Goal: Task Accomplishment & Management: Manage account settings

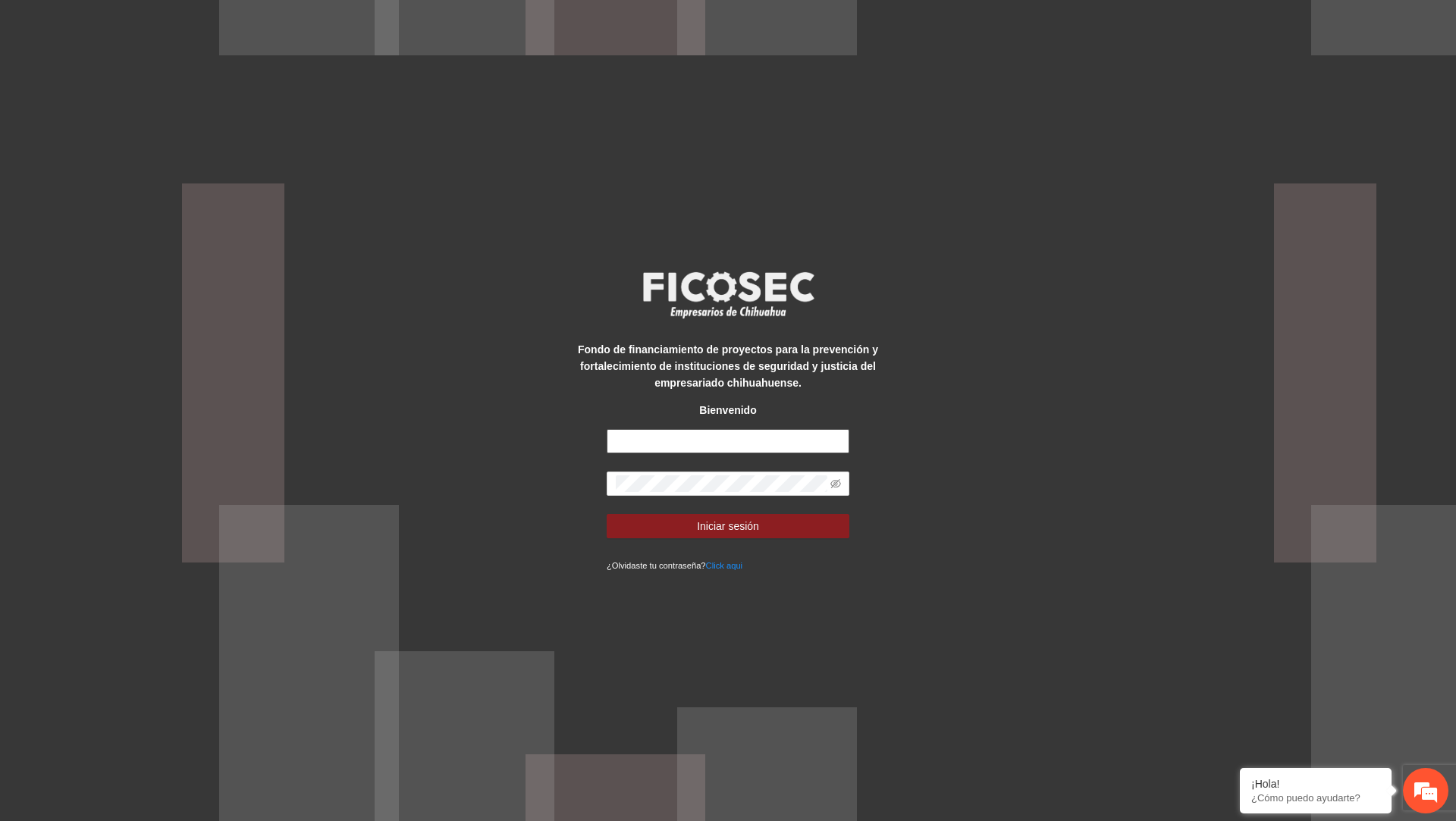
click at [633, 452] on input "text" at bounding box center [728, 441] width 242 height 25
type input "**********"
click at [606, 514] on button "Iniciar sesión" at bounding box center [728, 526] width 242 height 25
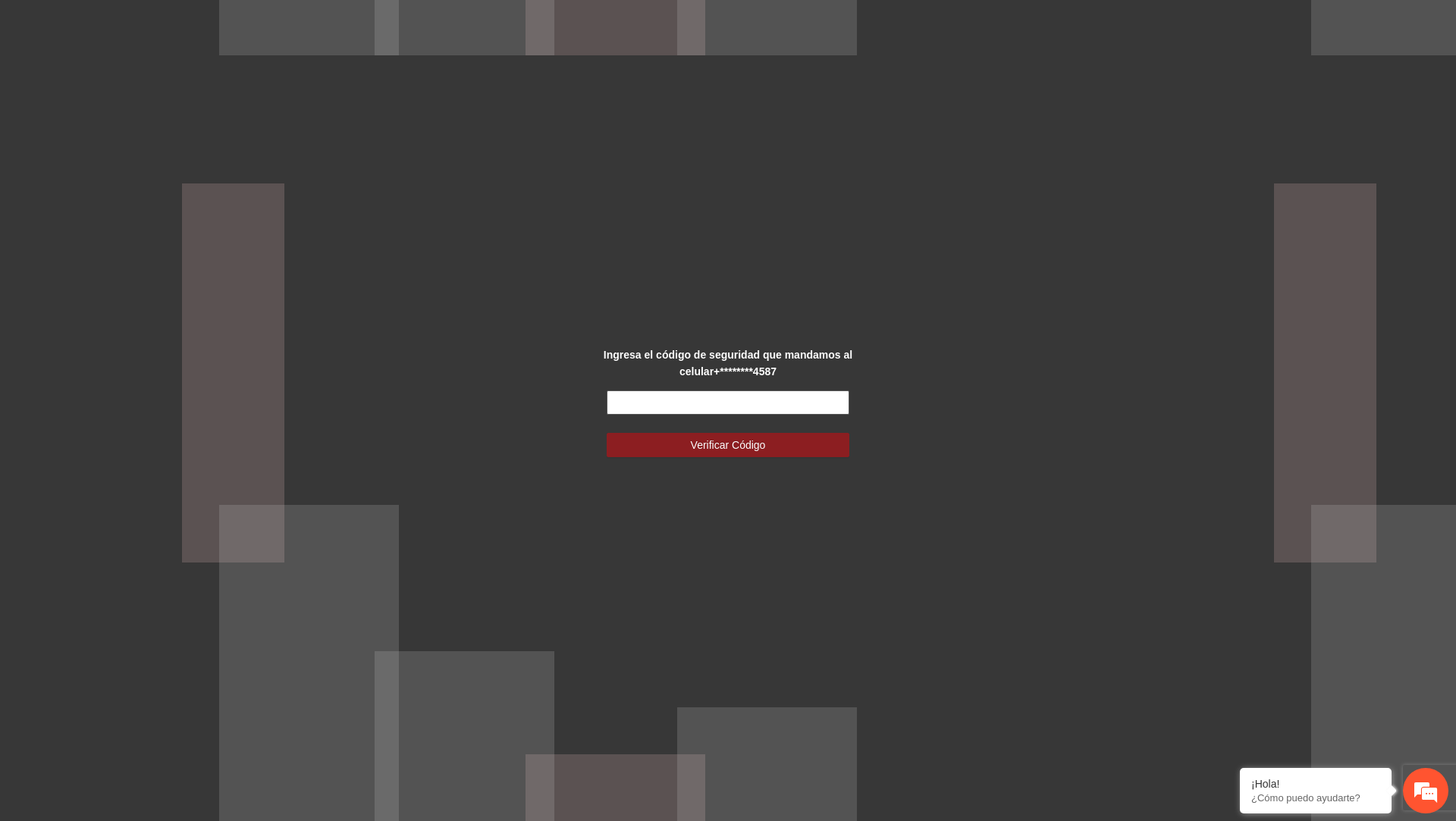
click at [826, 409] on input "text" at bounding box center [728, 403] width 242 height 25
type input "******"
click at [606, 433] on button "Verificar Código" at bounding box center [728, 445] width 242 height 25
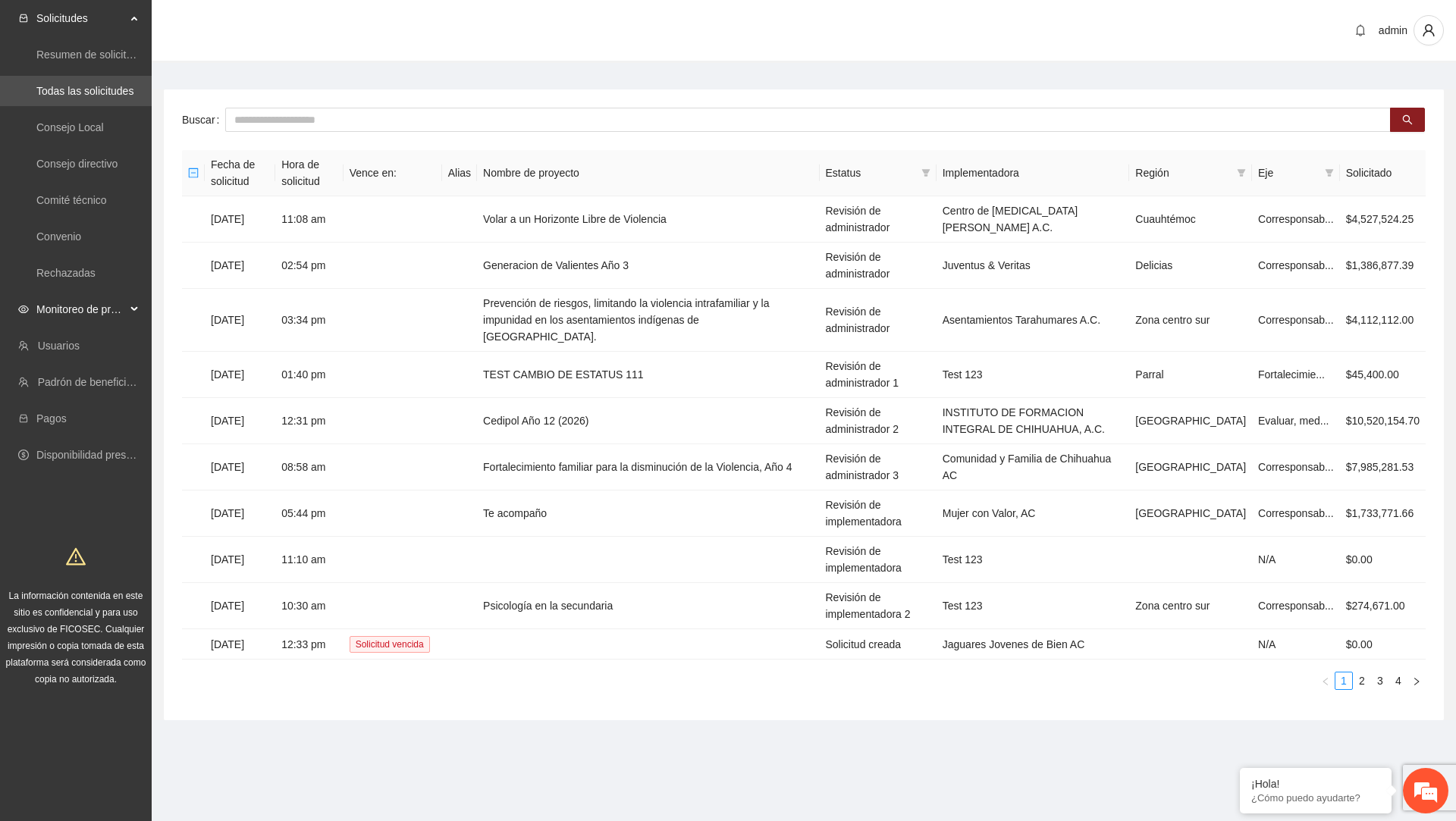
click at [107, 301] on span "Monitoreo de proyectos" at bounding box center [81, 309] width 90 height 31
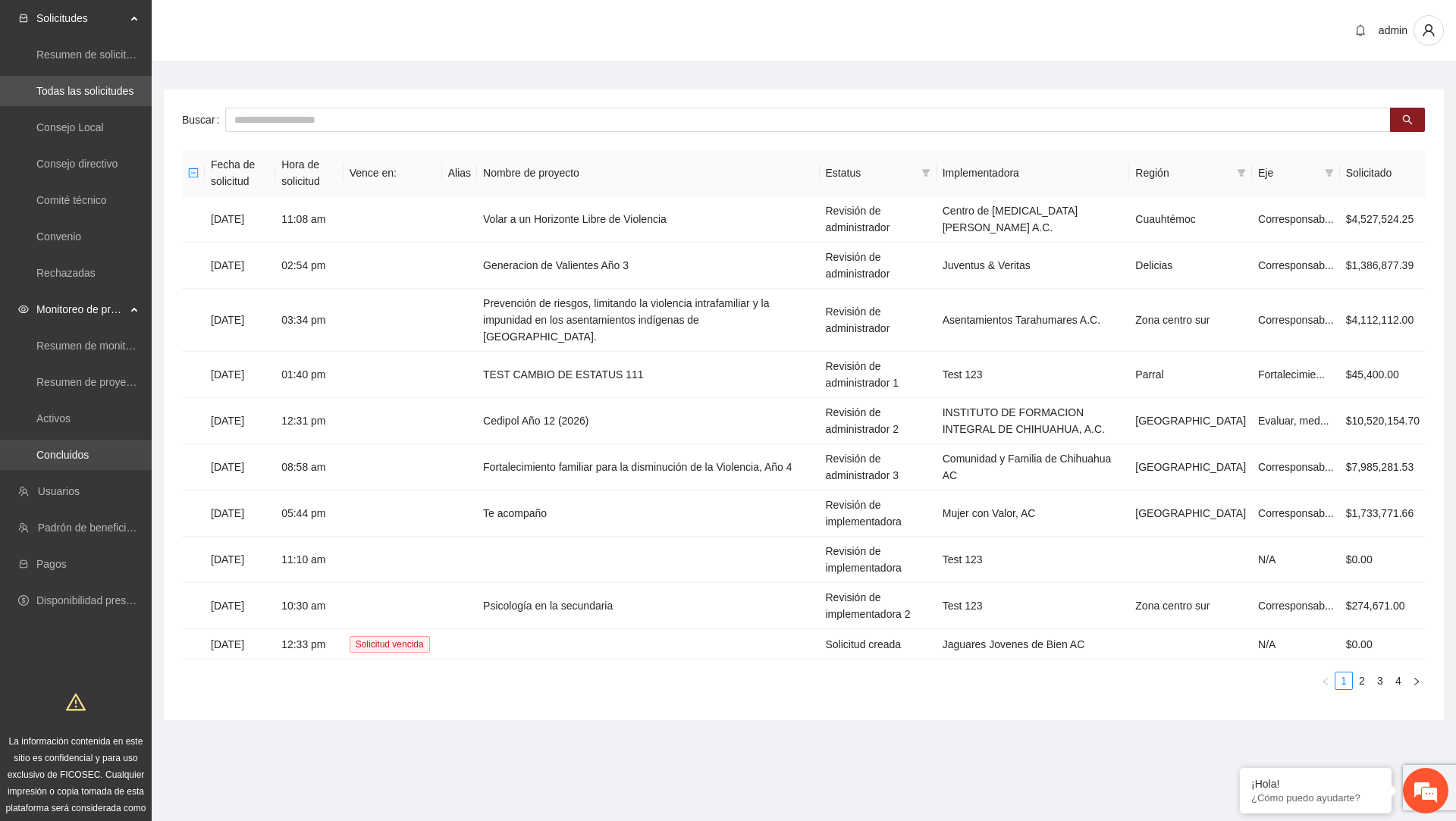
click at [89, 461] on link "Concluidos" at bounding box center [62, 455] width 52 height 12
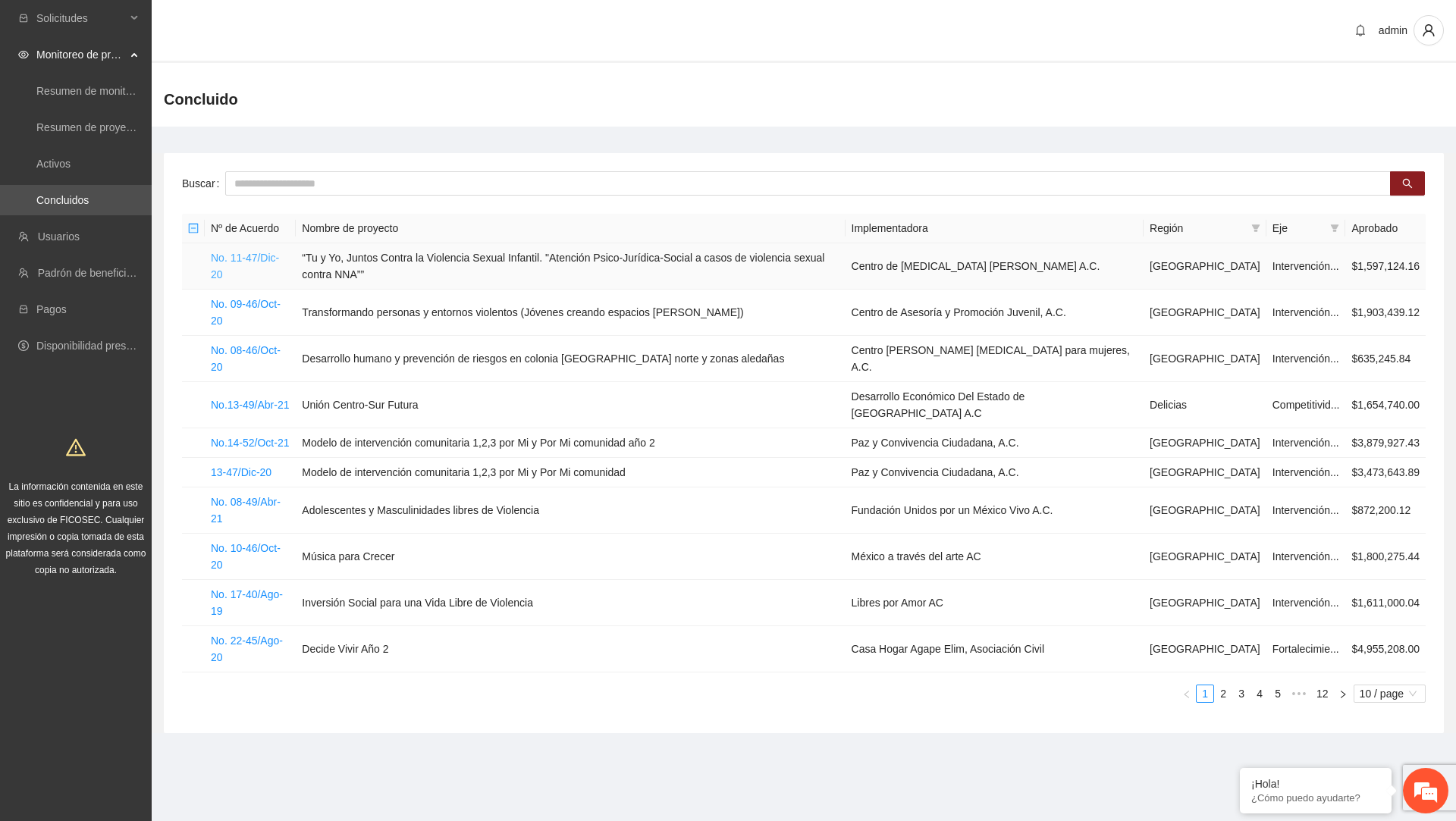
click at [265, 266] on link "No. 11-47/Dic-20" at bounding box center [244, 266] width 68 height 29
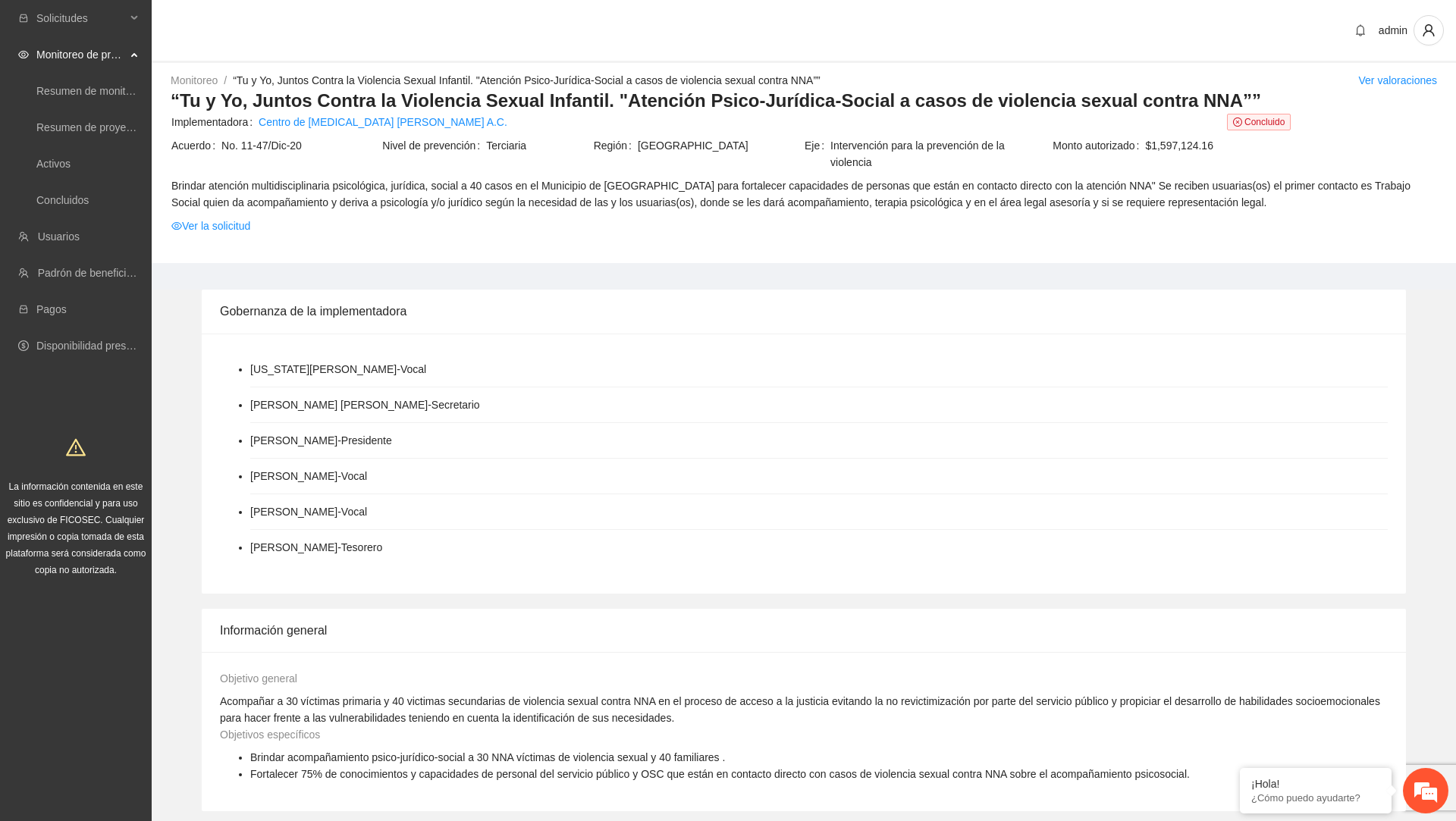
scroll to position [871, 0]
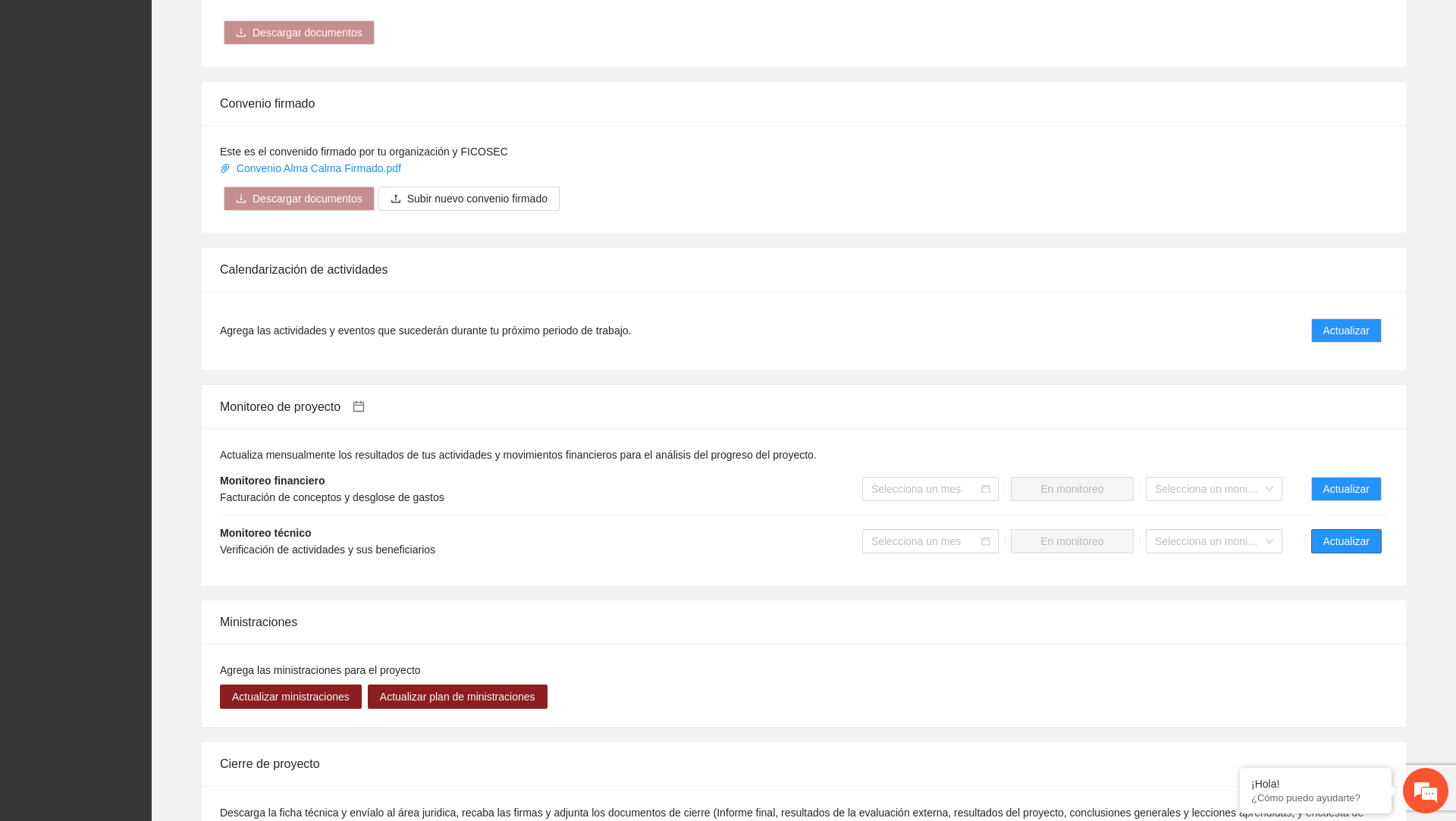
click at [1328, 536] on span "Actualizar" at bounding box center [1346, 540] width 46 height 17
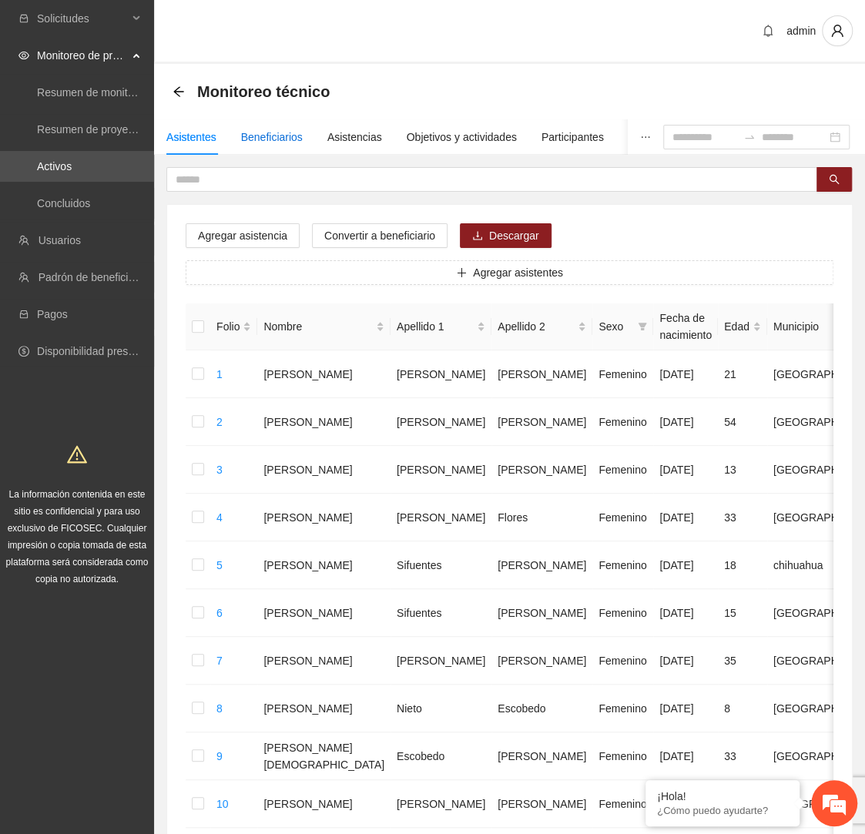
click at [293, 130] on div "Beneficiarios" at bounding box center [272, 137] width 62 height 17
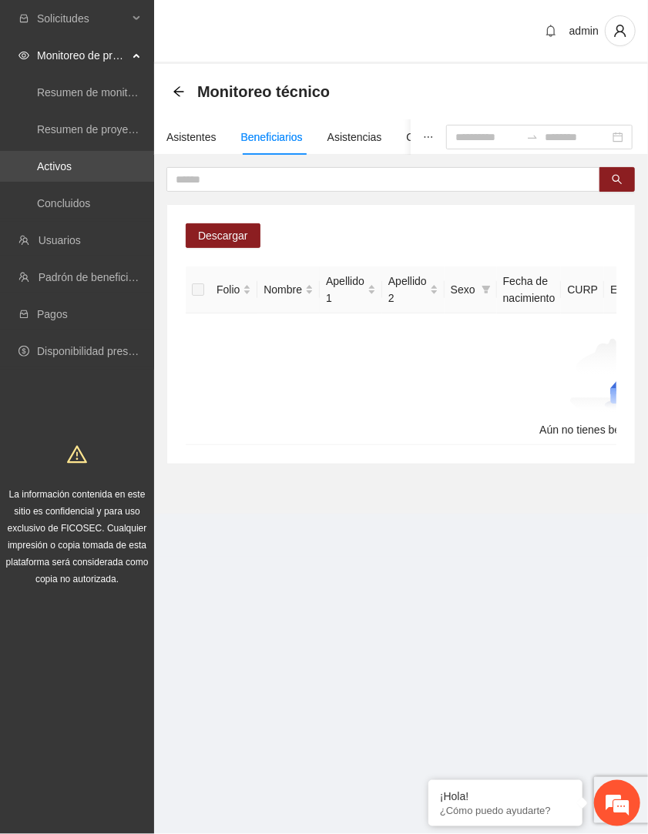
click at [72, 166] on link "Activos" at bounding box center [54, 166] width 35 height 12
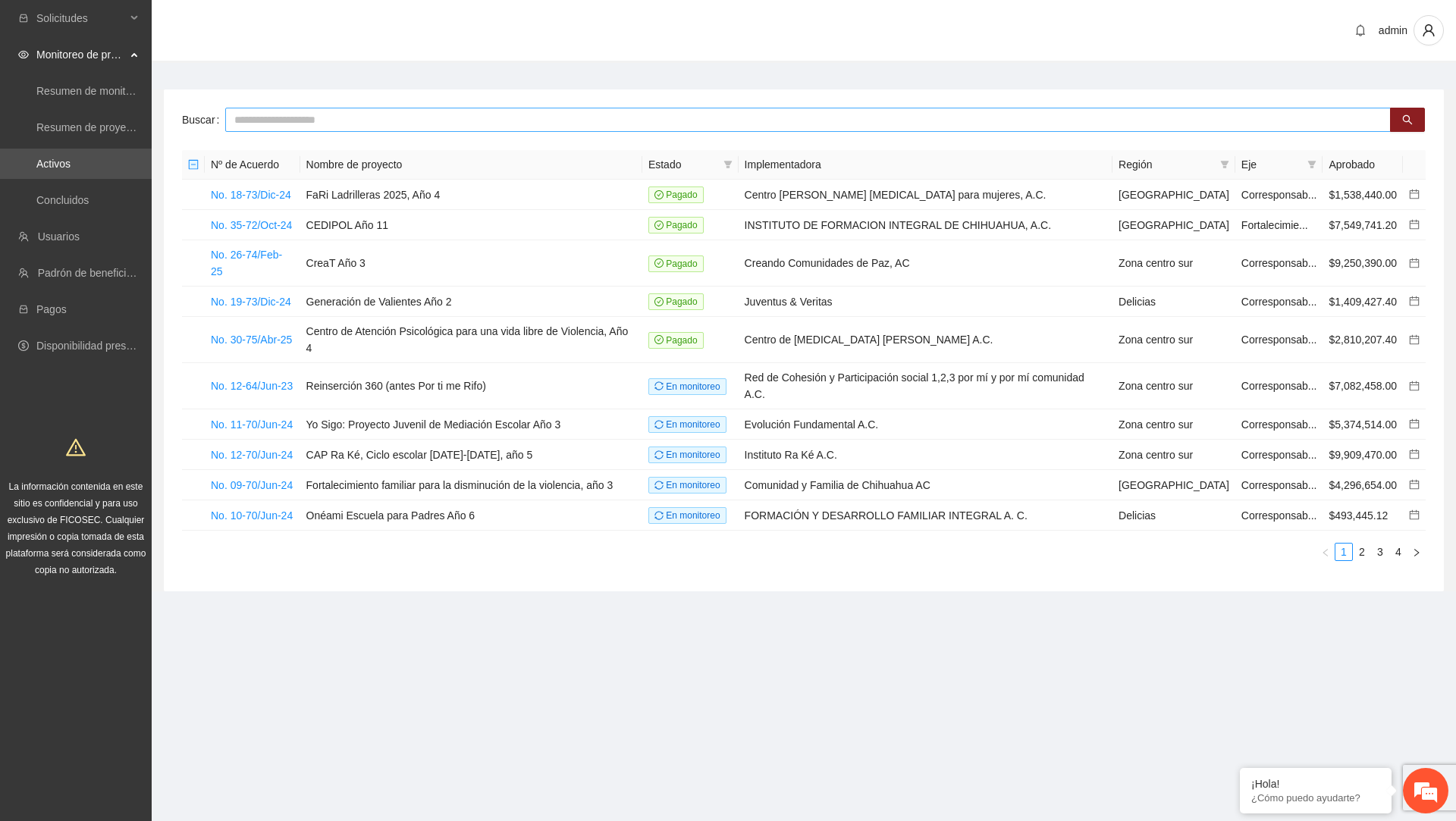
click at [747, 128] on input "text" at bounding box center [808, 119] width 1166 height 25
click at [89, 206] on link "Concluidos" at bounding box center [62, 200] width 52 height 12
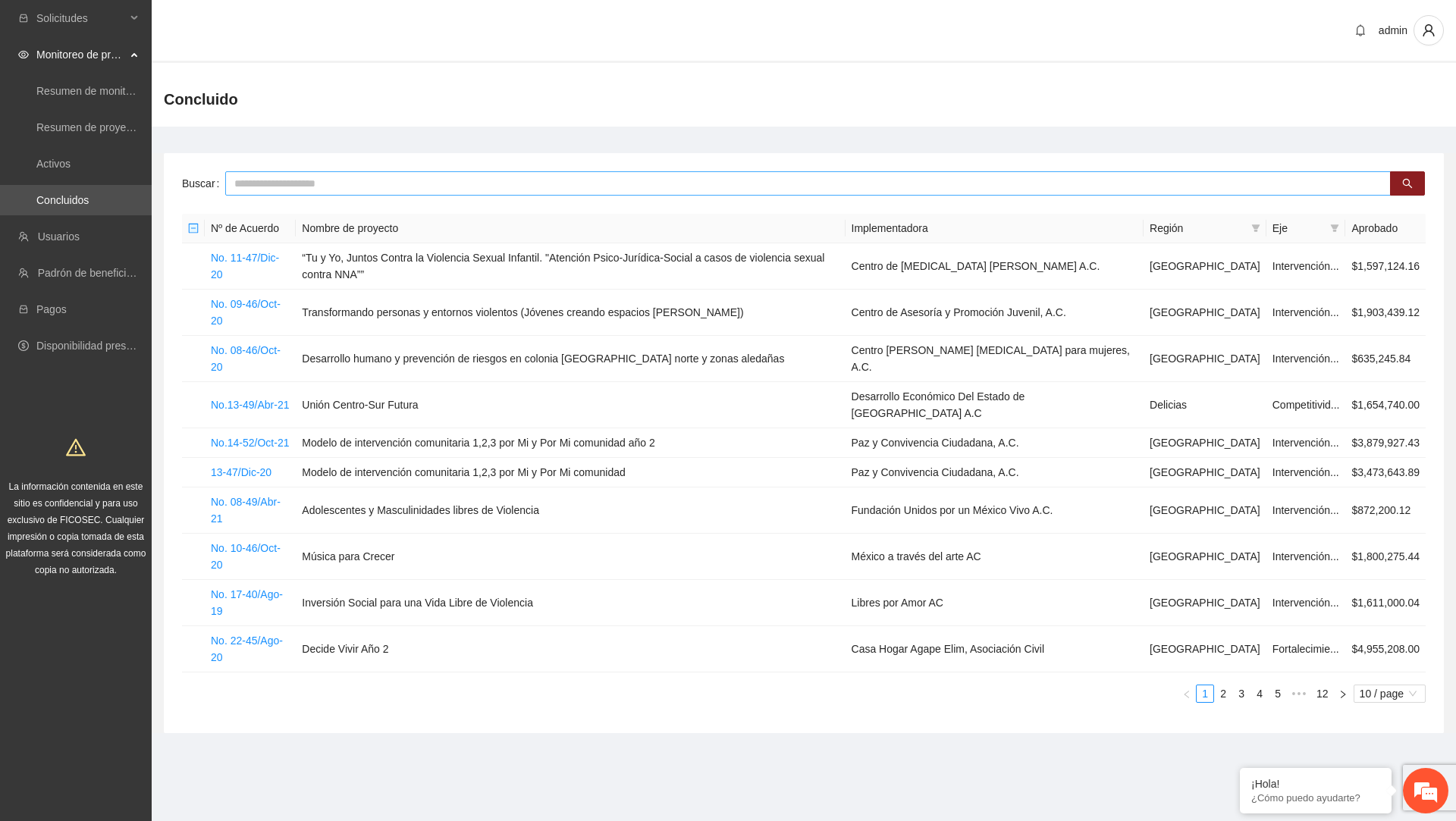
click at [366, 175] on input "text" at bounding box center [808, 183] width 1166 height 25
paste input "**********"
type input "**********"
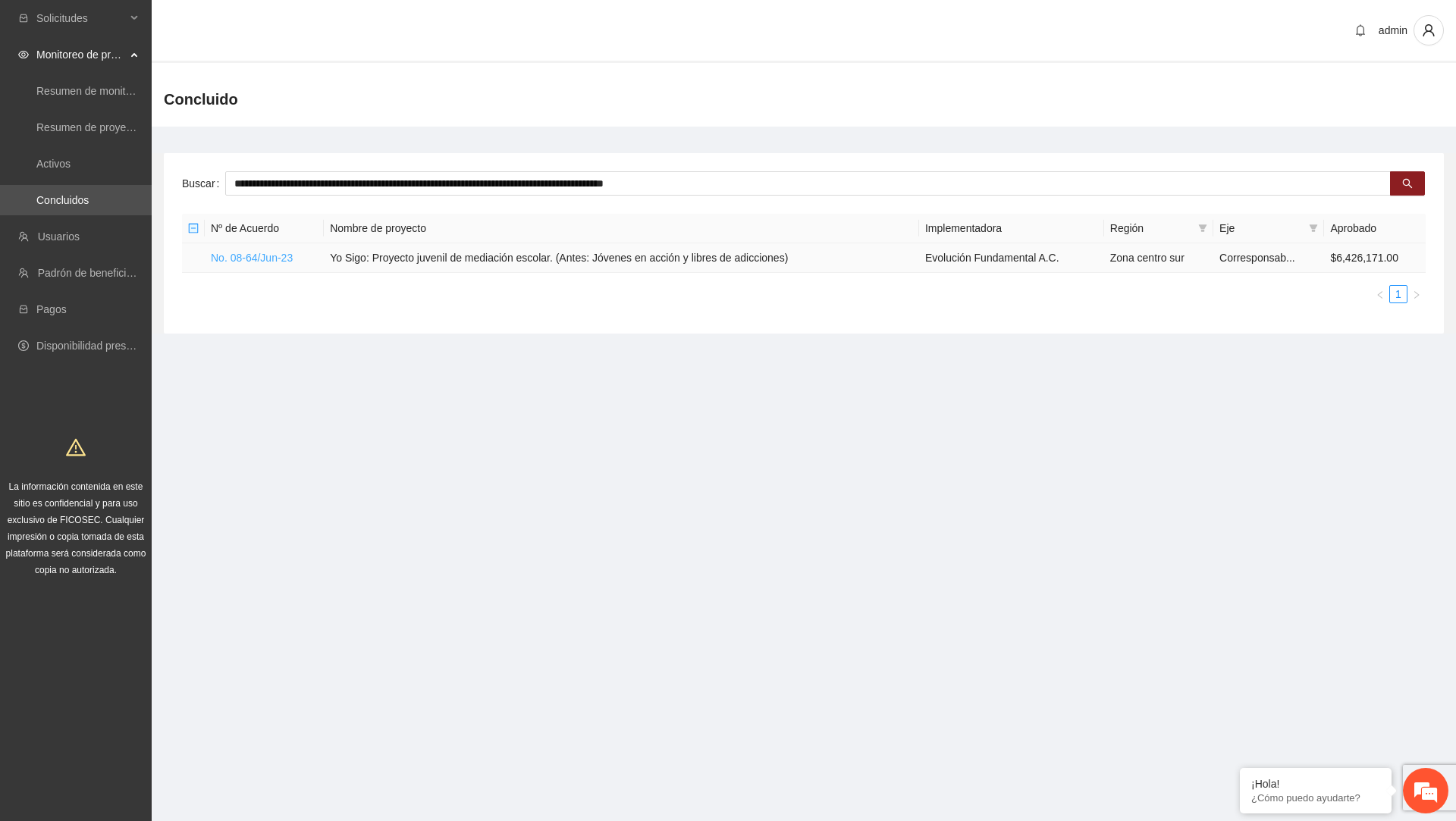
click at [236, 253] on link "No. 08-64/Jun-23" at bounding box center [251, 258] width 82 height 12
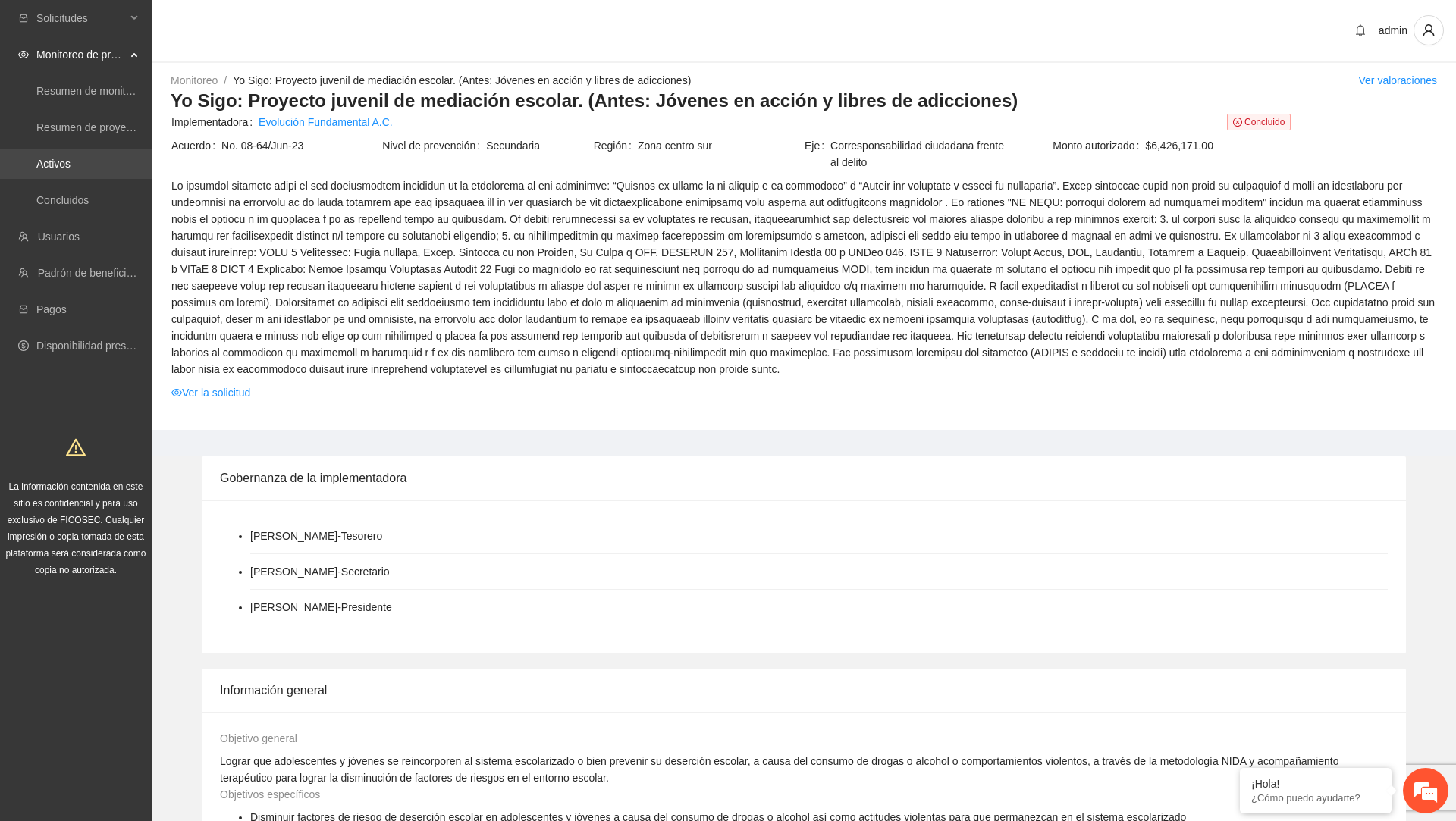
click at [71, 165] on link "Activos" at bounding box center [53, 163] width 34 height 12
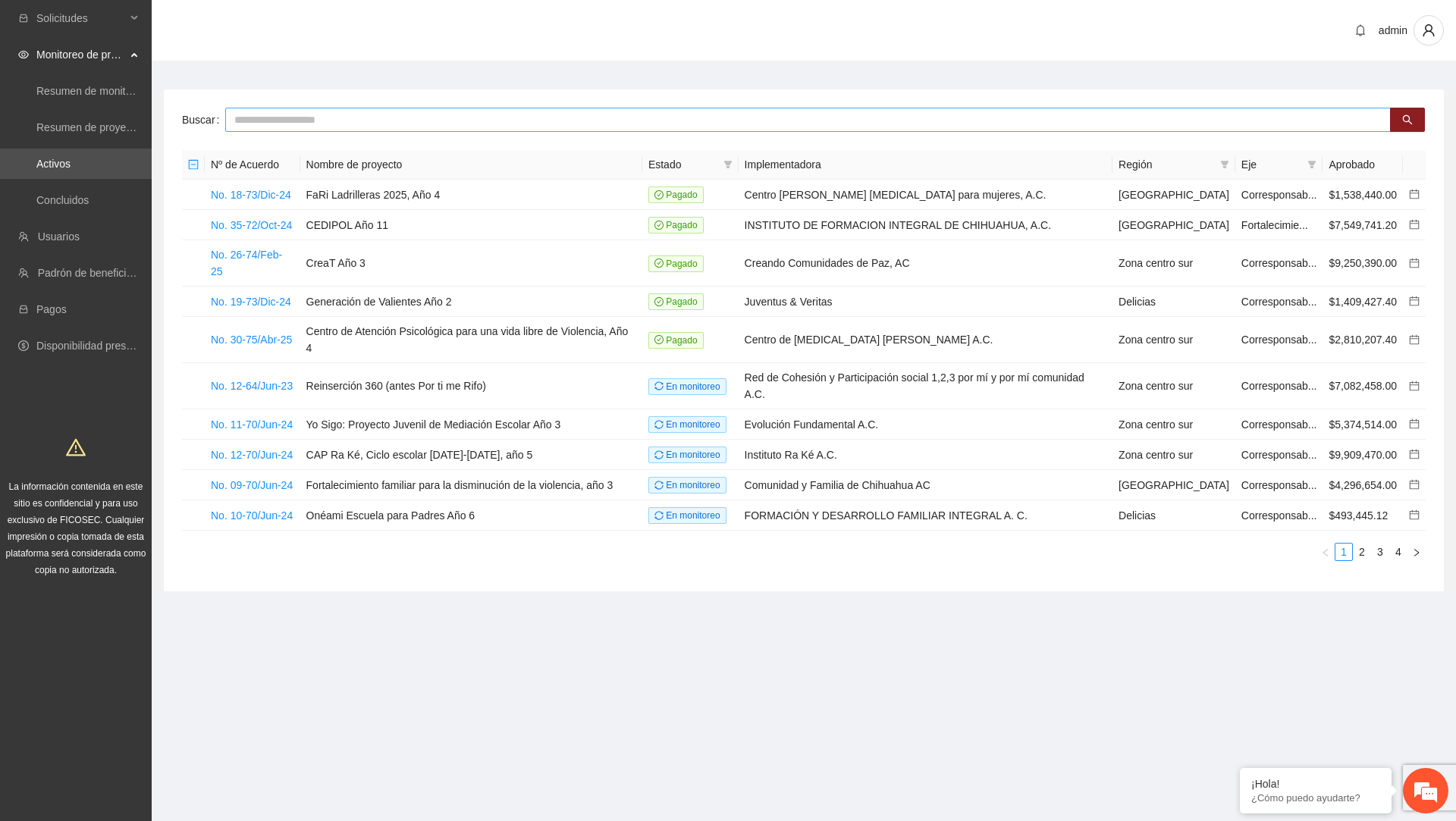
click at [725, 116] on input "text" at bounding box center [808, 119] width 1166 height 25
type input "***"
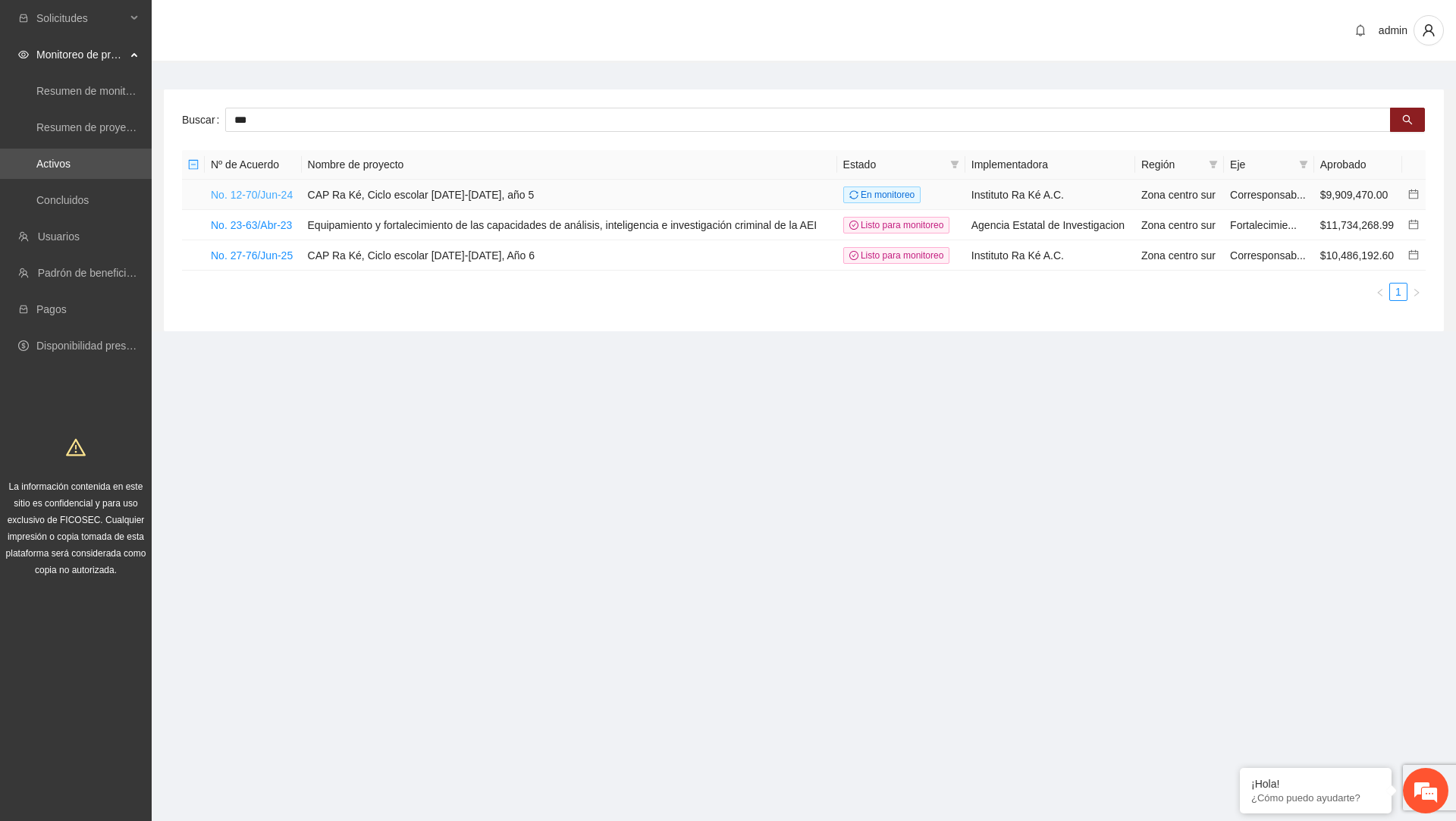
click at [243, 189] on link "No. 12-70/Jun-24" at bounding box center [251, 195] width 82 height 12
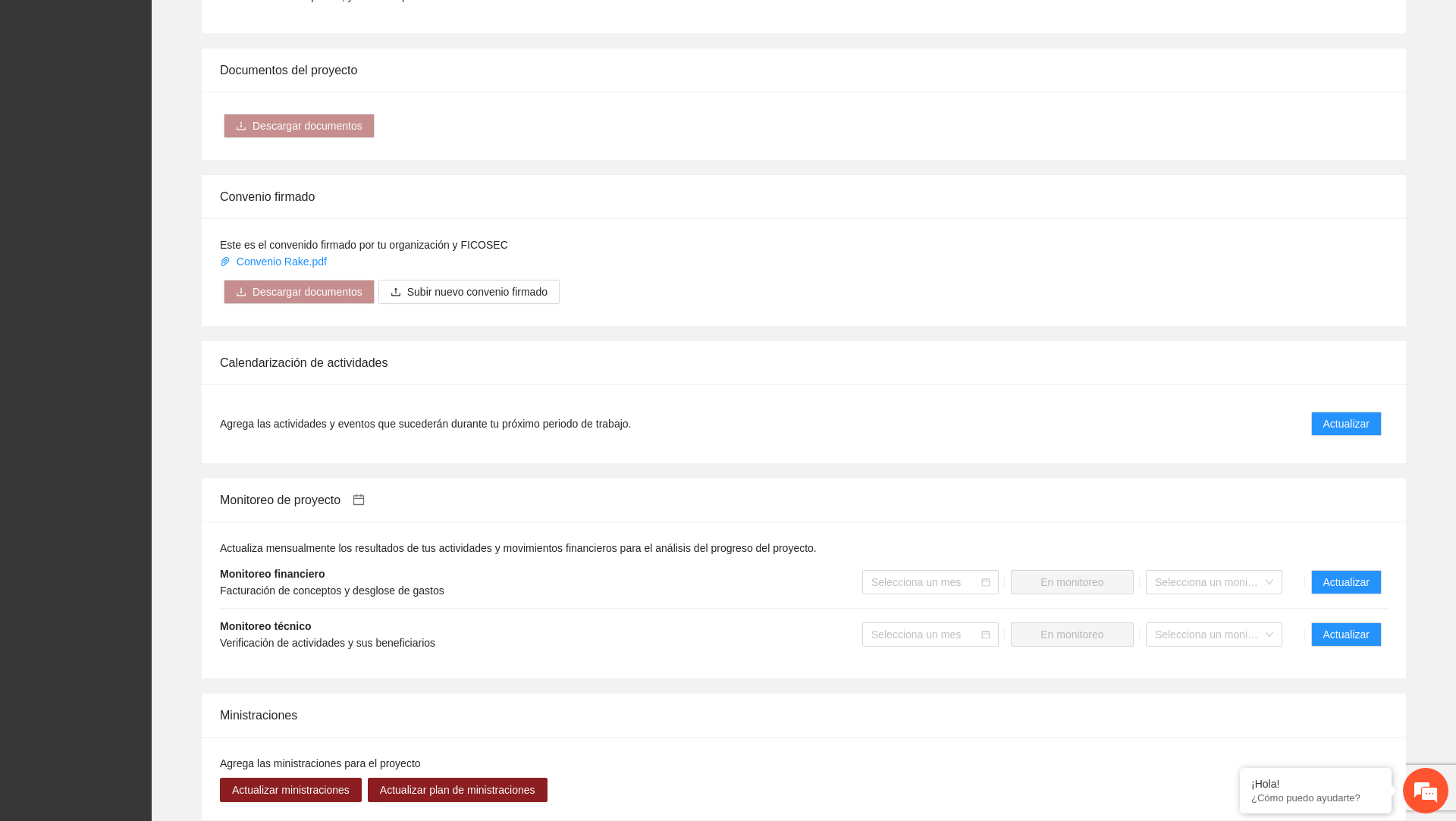
scroll to position [1186, 0]
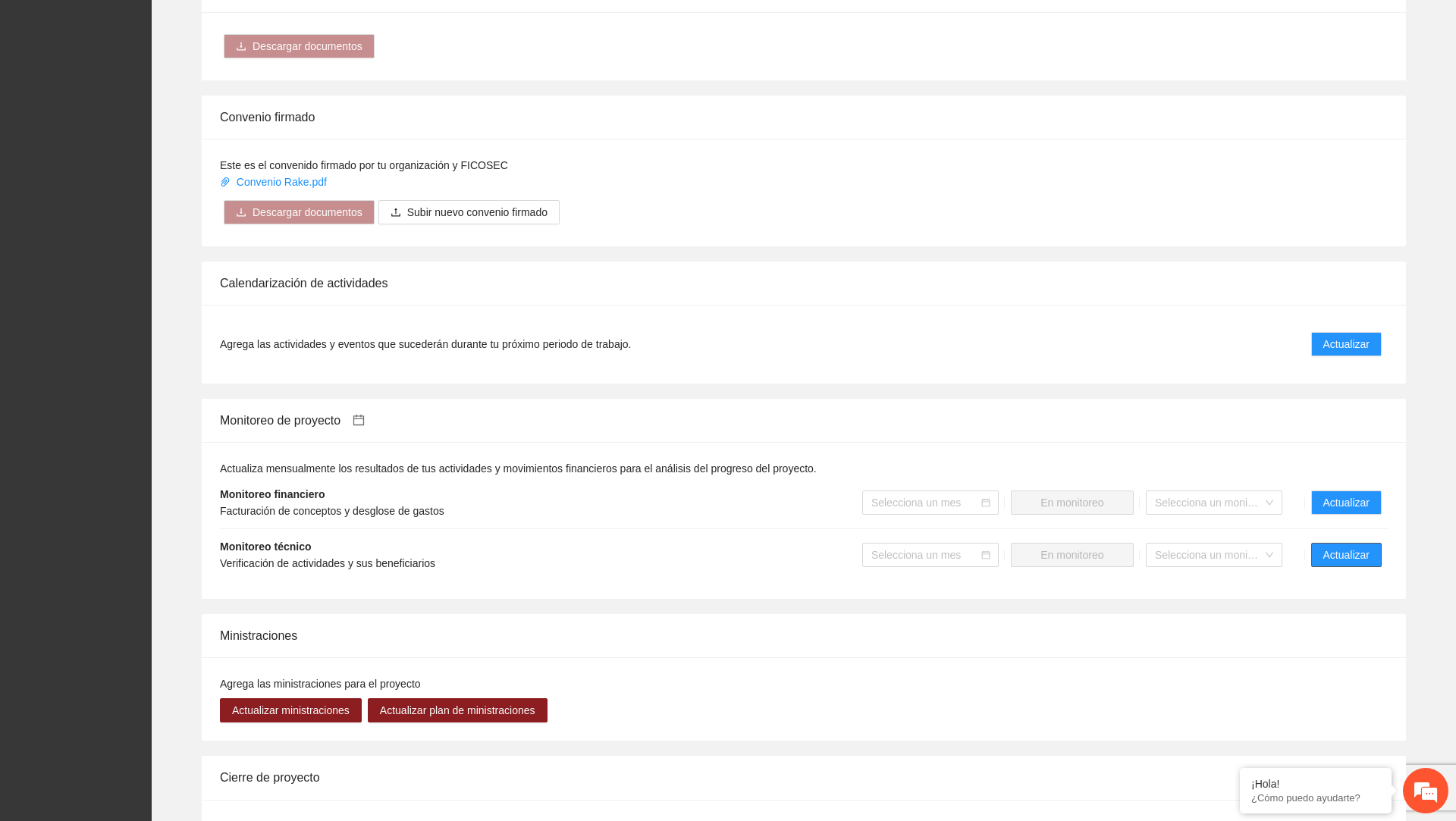
click at [1351, 556] on span "Actualizar" at bounding box center [1346, 554] width 46 height 17
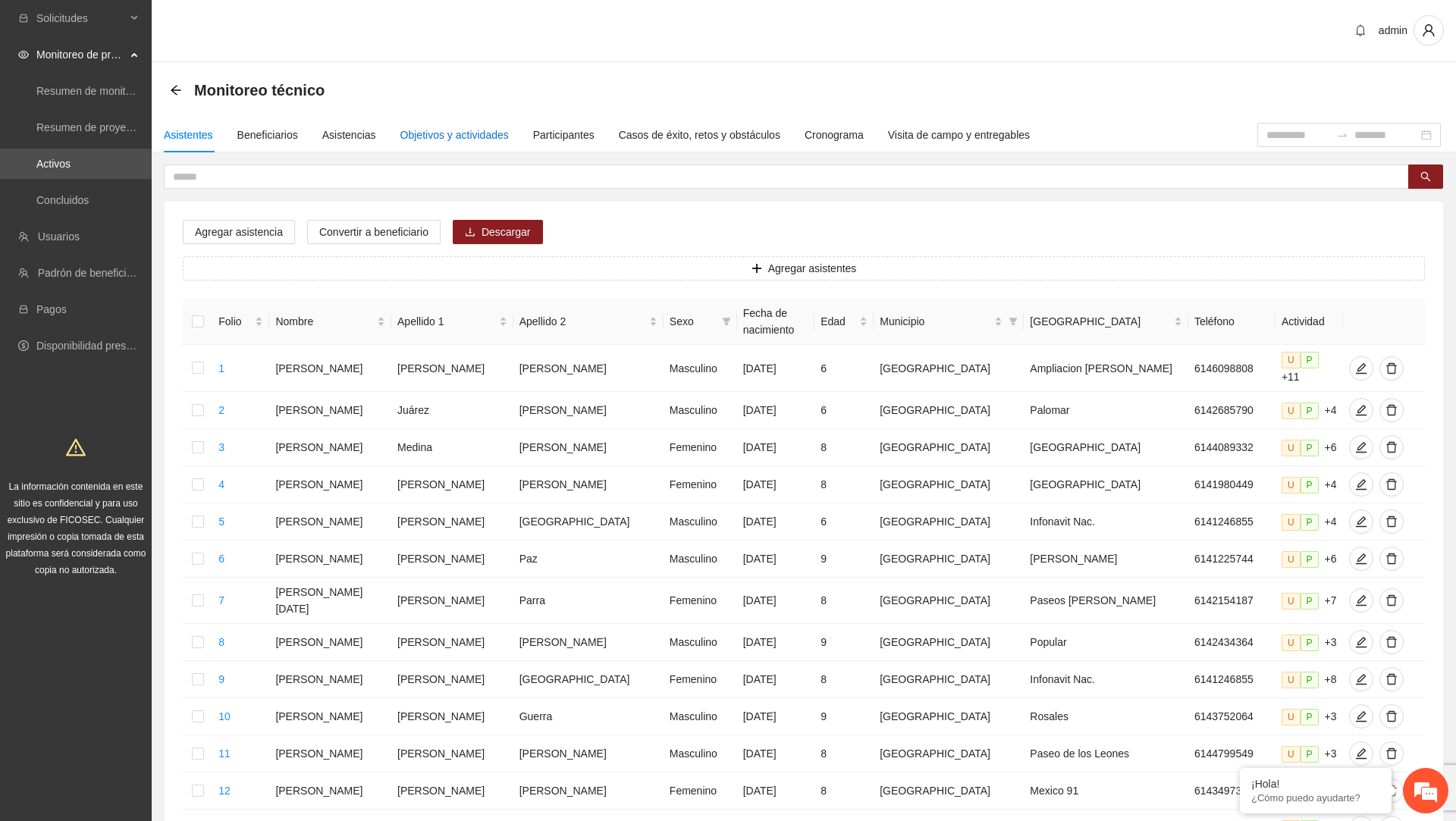
click at [435, 137] on div "Objetivos y actividades" at bounding box center [455, 135] width 108 height 17
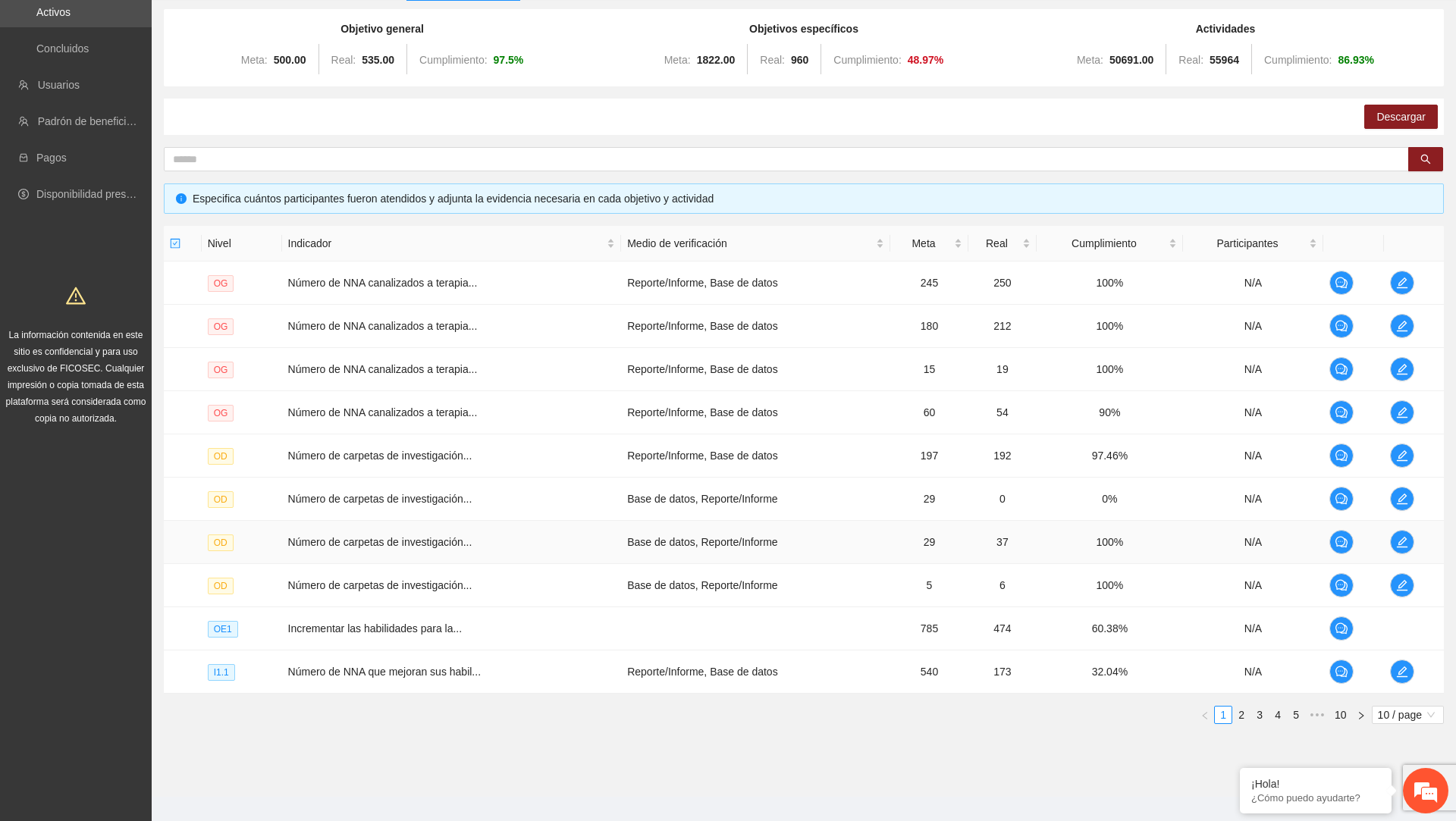
scroll to position [166, 0]
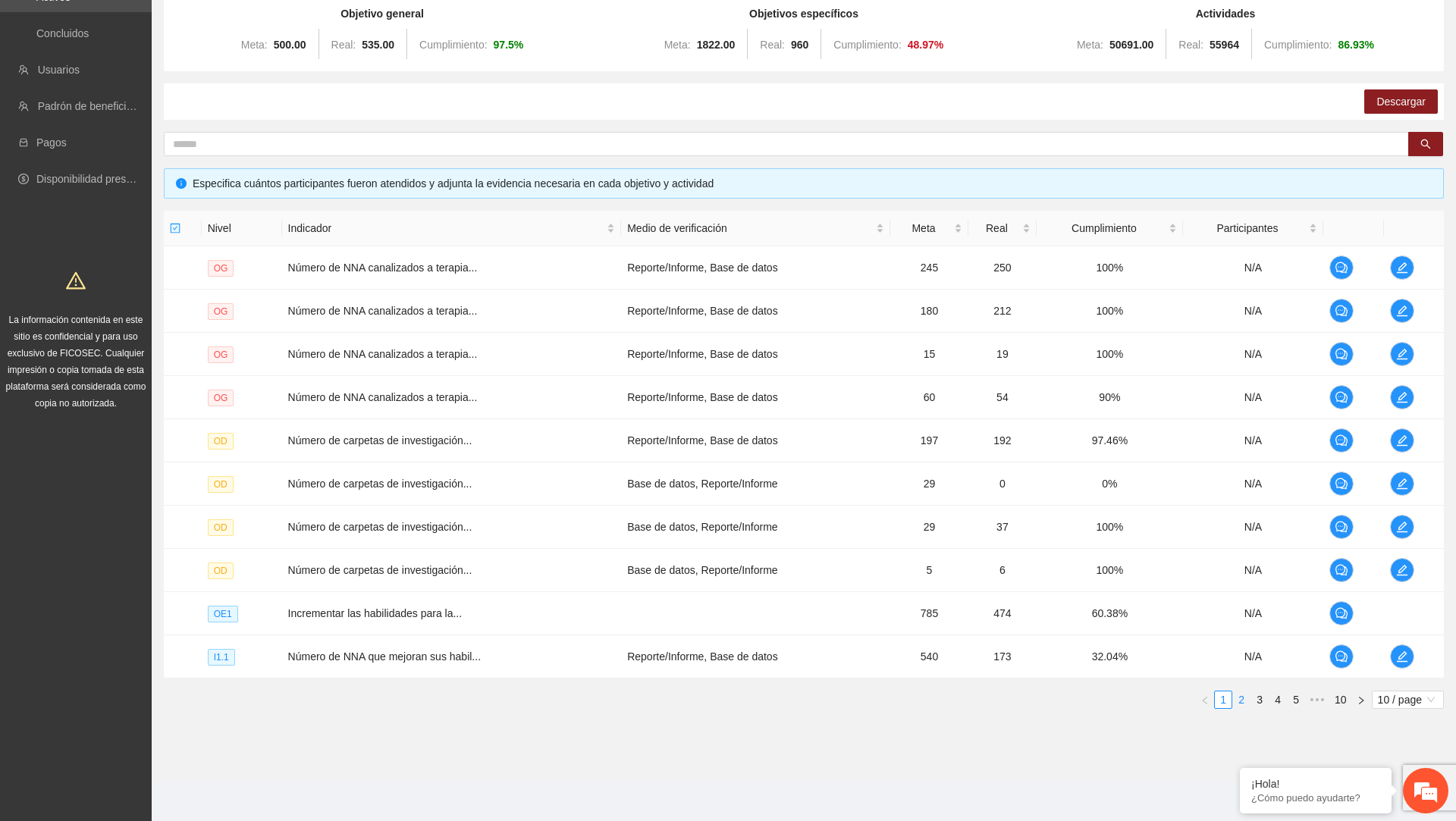
click at [1240, 697] on link "2" at bounding box center [1240, 699] width 17 height 17
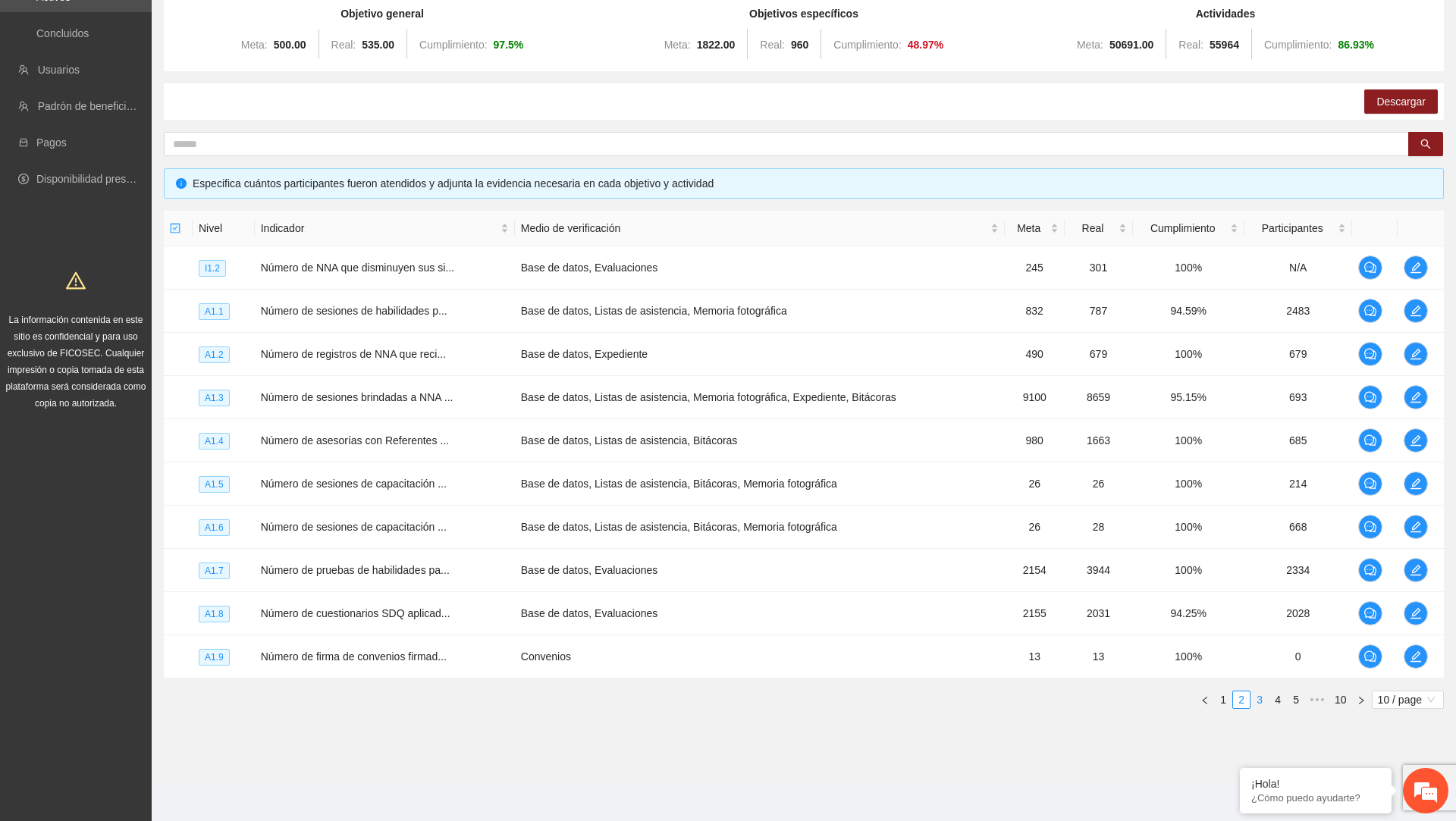
click at [1256, 692] on link "3" at bounding box center [1259, 699] width 17 height 17
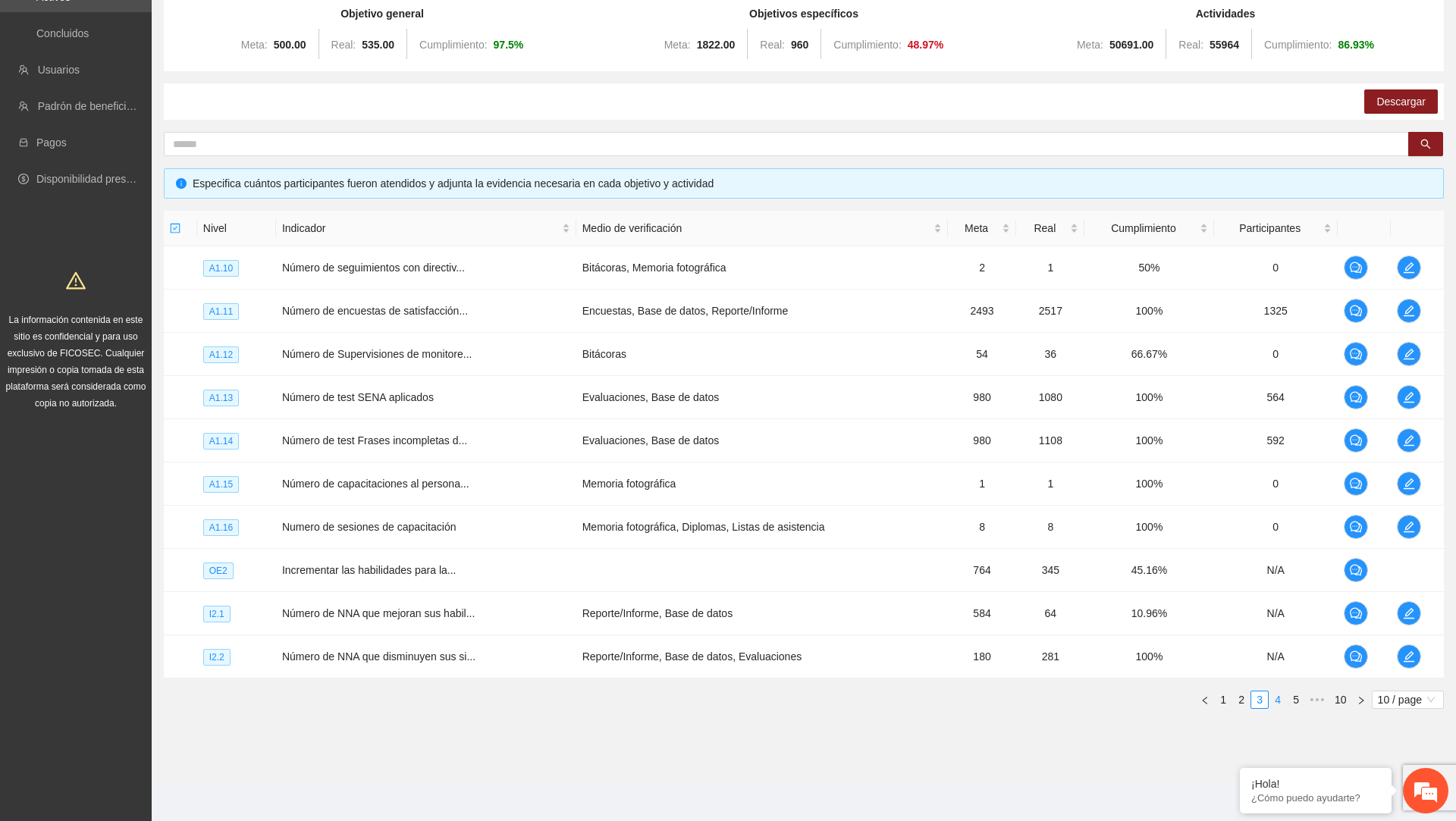
click at [1275, 698] on link "4" at bounding box center [1277, 699] width 17 height 17
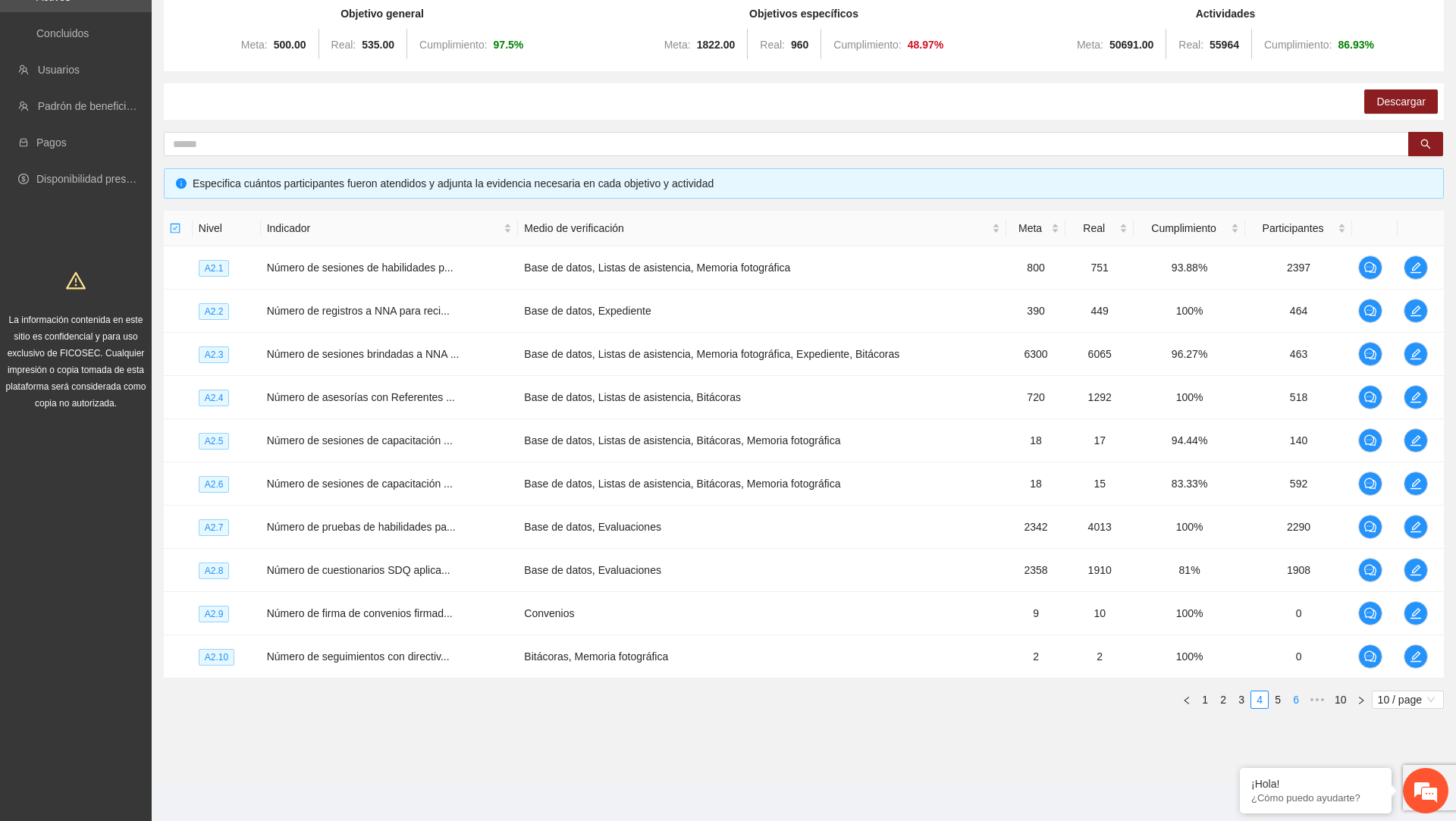
click at [1297, 694] on link "6" at bounding box center [1296, 699] width 17 height 17
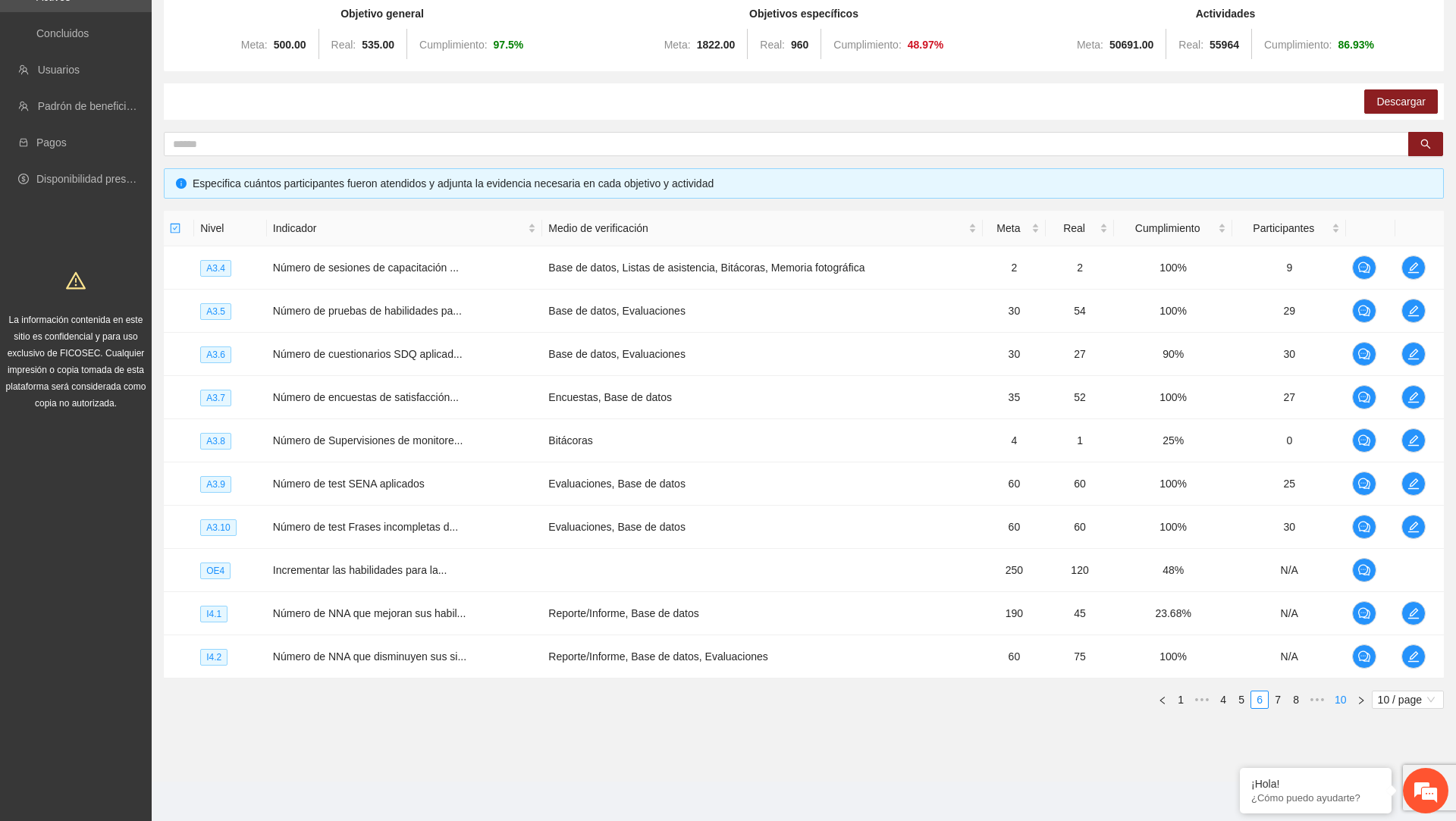
click at [1334, 696] on link "10" at bounding box center [1341, 699] width 22 height 17
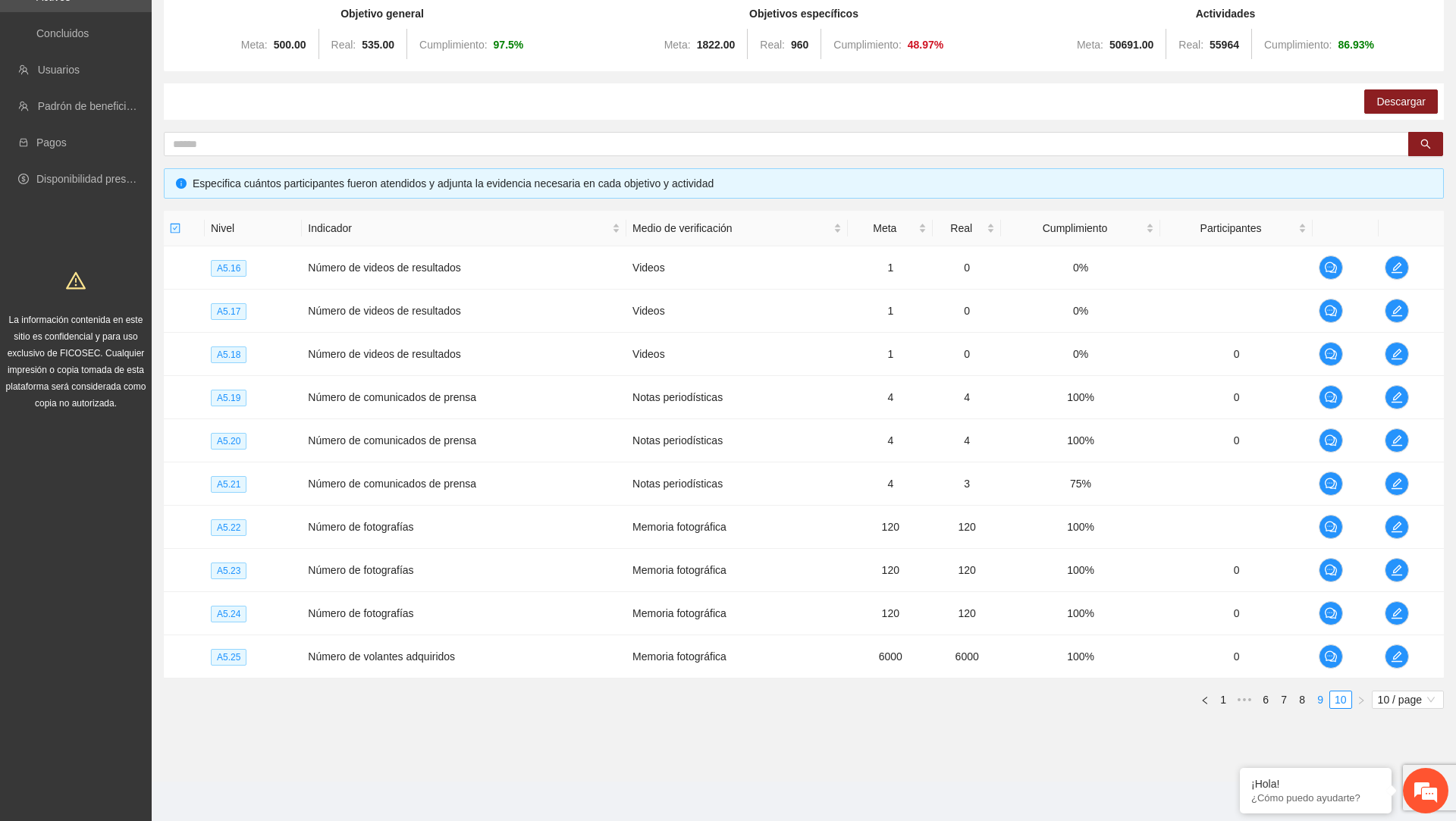
click at [1321, 698] on link "9" at bounding box center [1319, 699] width 17 height 17
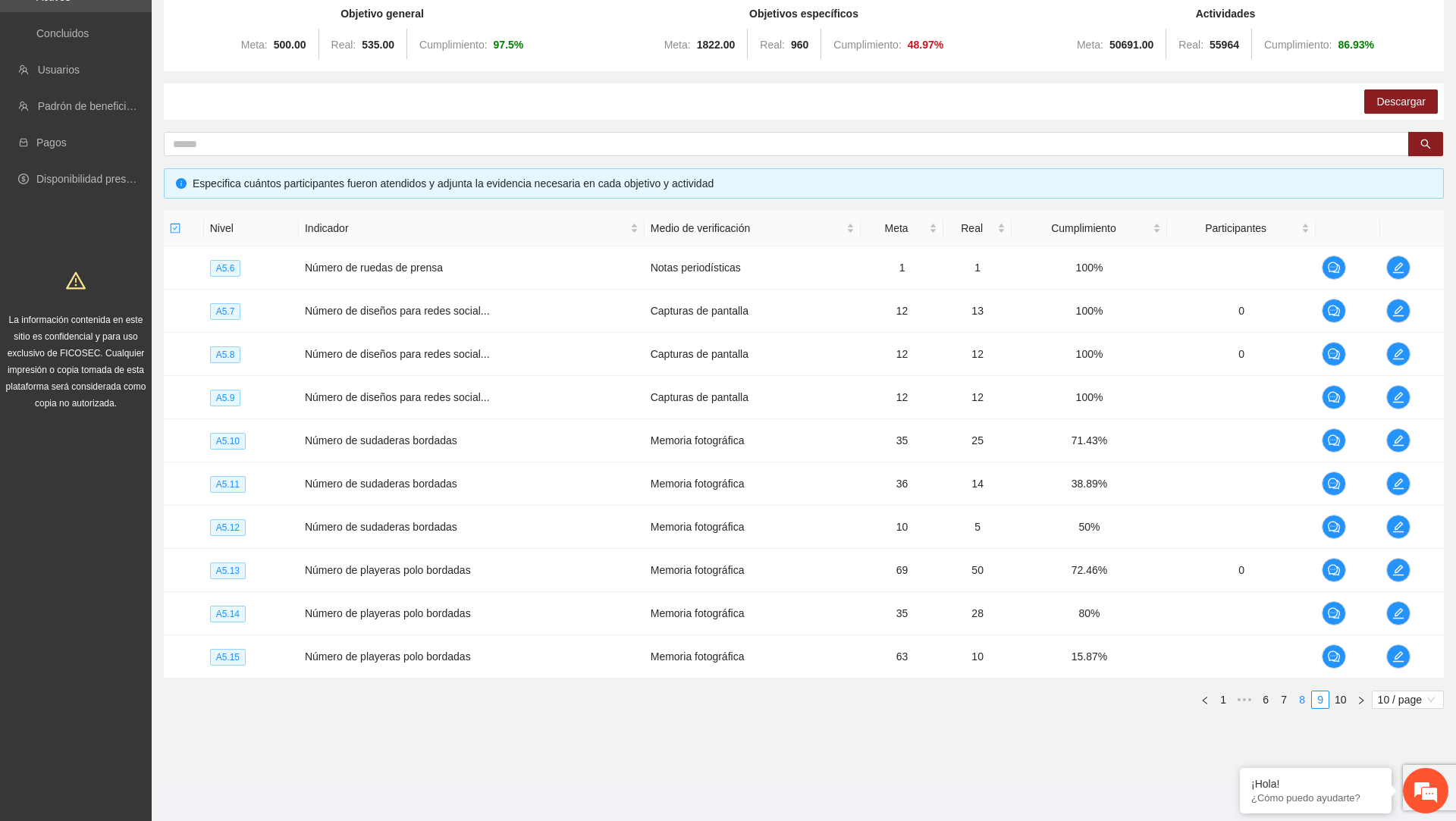
click at [1306, 698] on link "8" at bounding box center [1301, 699] width 17 height 17
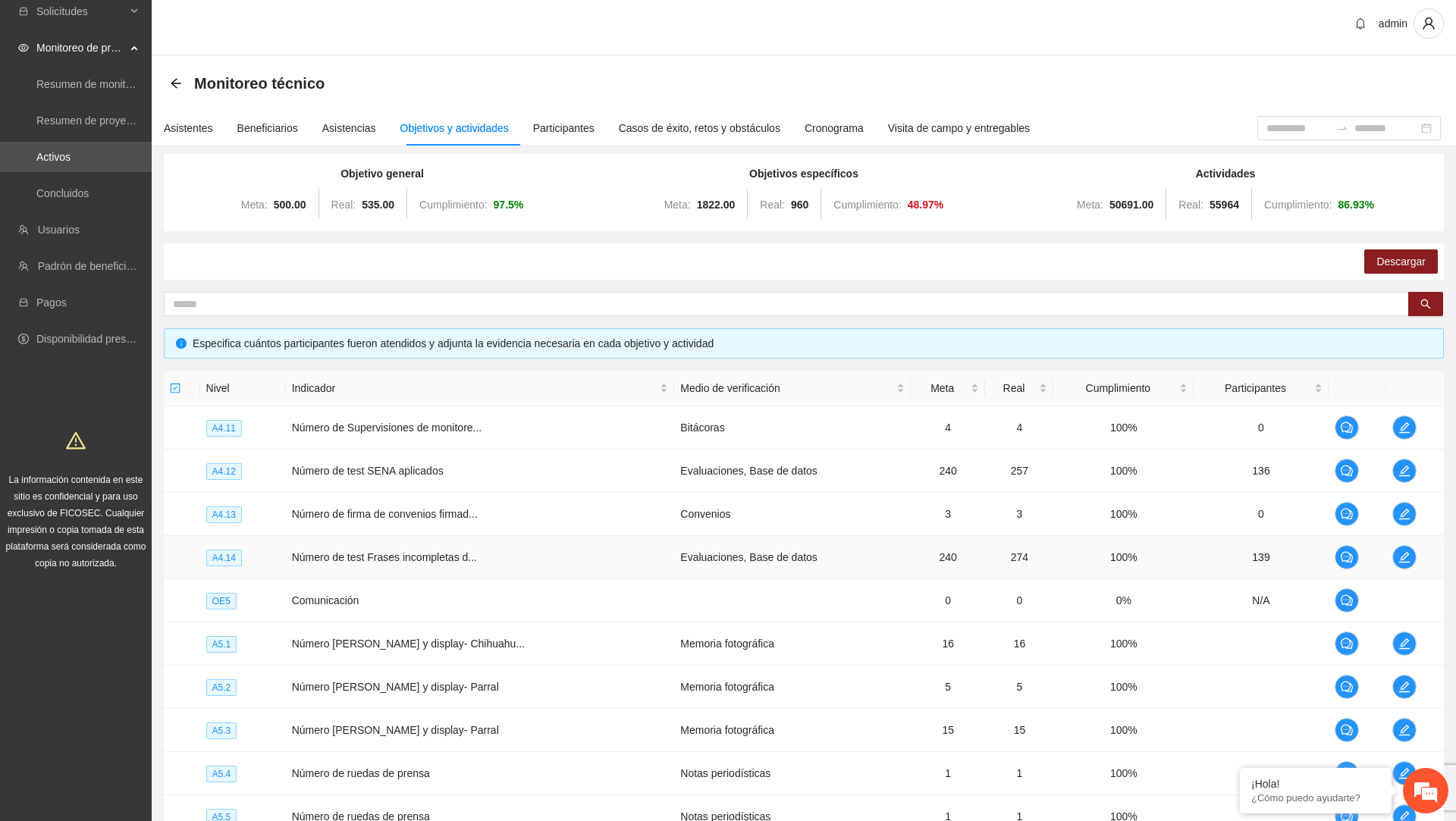
scroll to position [12, 0]
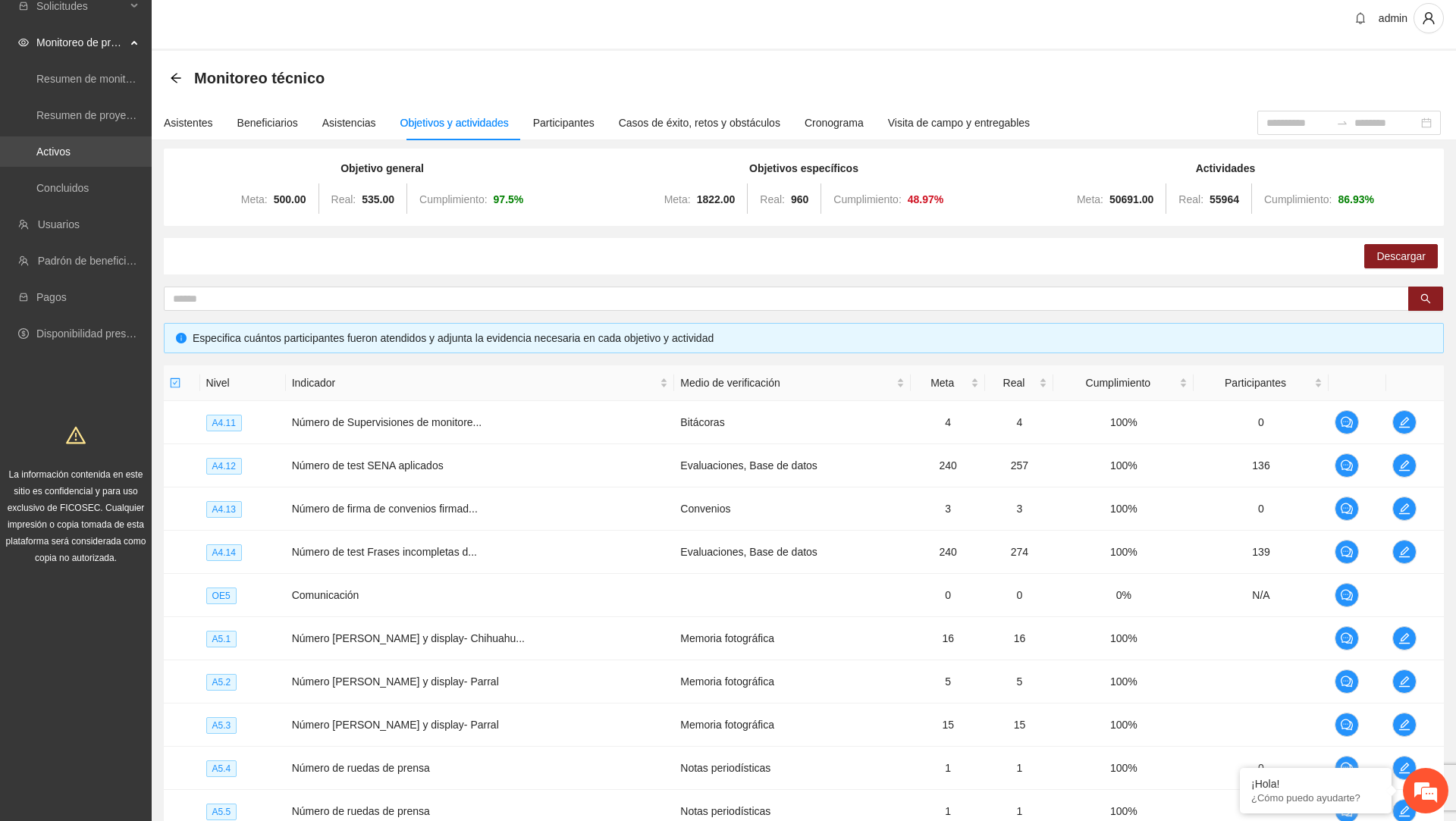
click at [54, 157] on link "Activos" at bounding box center [53, 152] width 34 height 12
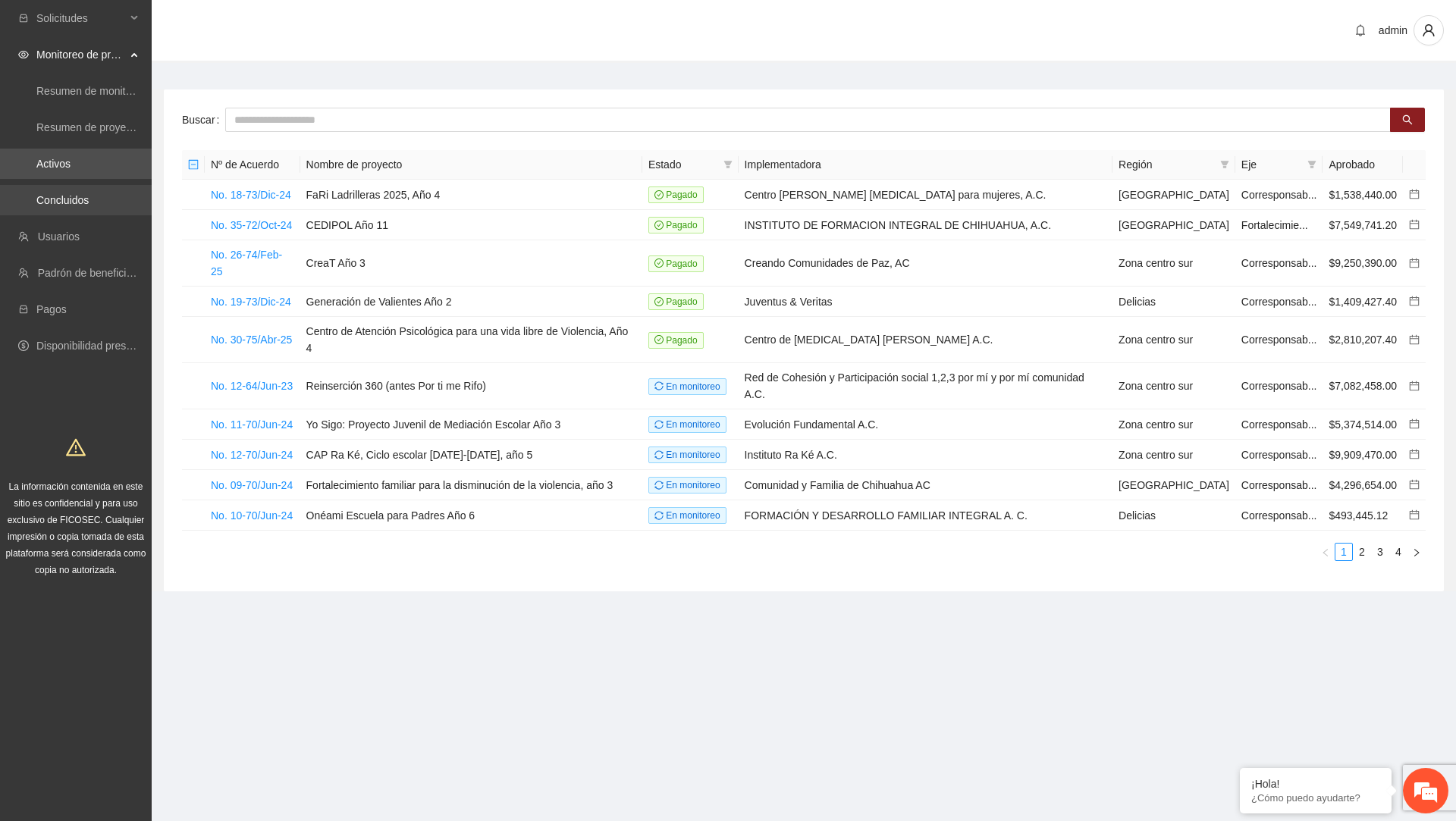
click at [89, 201] on link "Concluidos" at bounding box center [62, 200] width 52 height 12
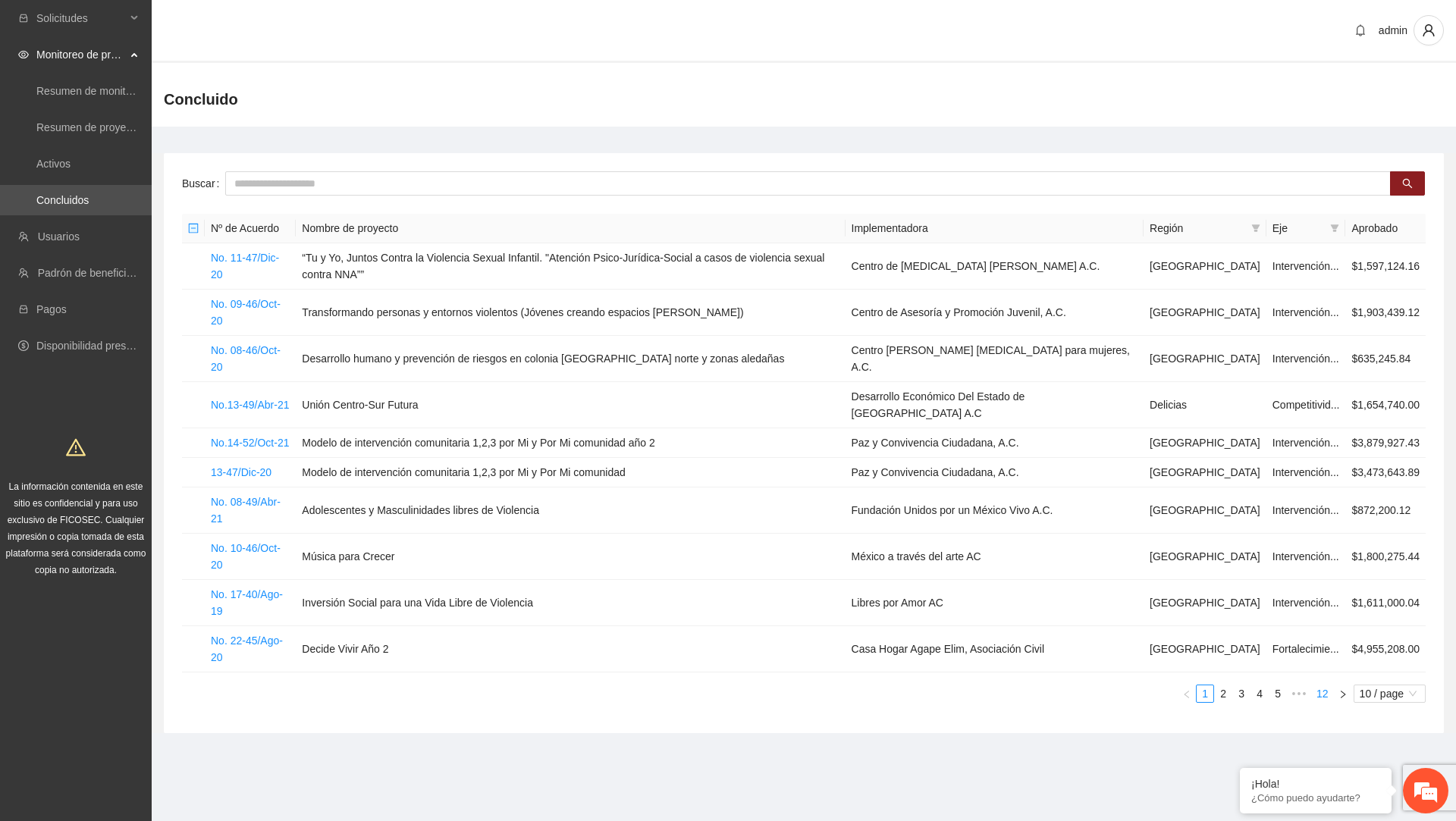
click at [1318, 685] on link "12" at bounding box center [1322, 693] width 22 height 17
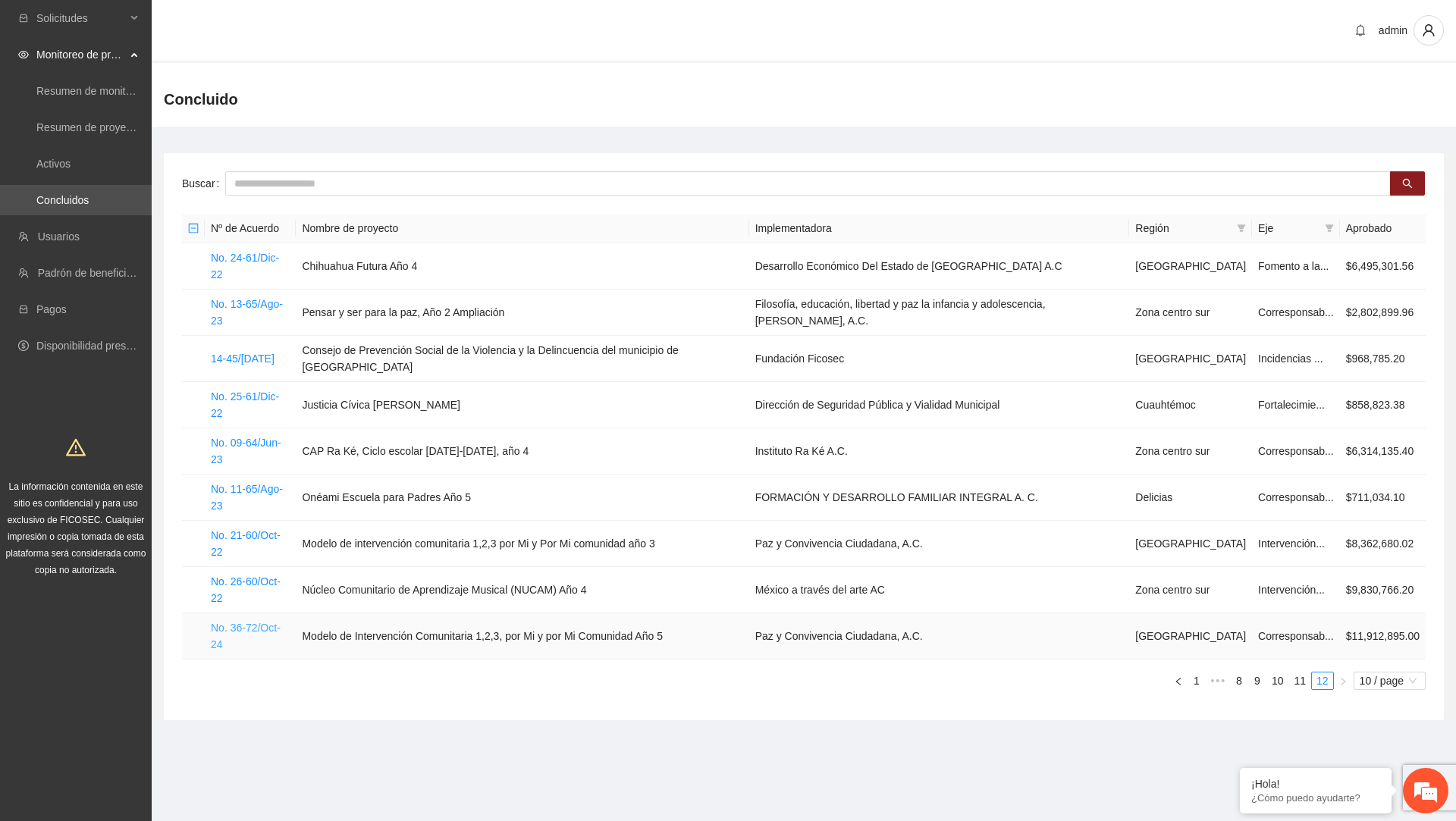
click at [266, 622] on link "No. 36-72/Oct-24" at bounding box center [245, 636] width 70 height 29
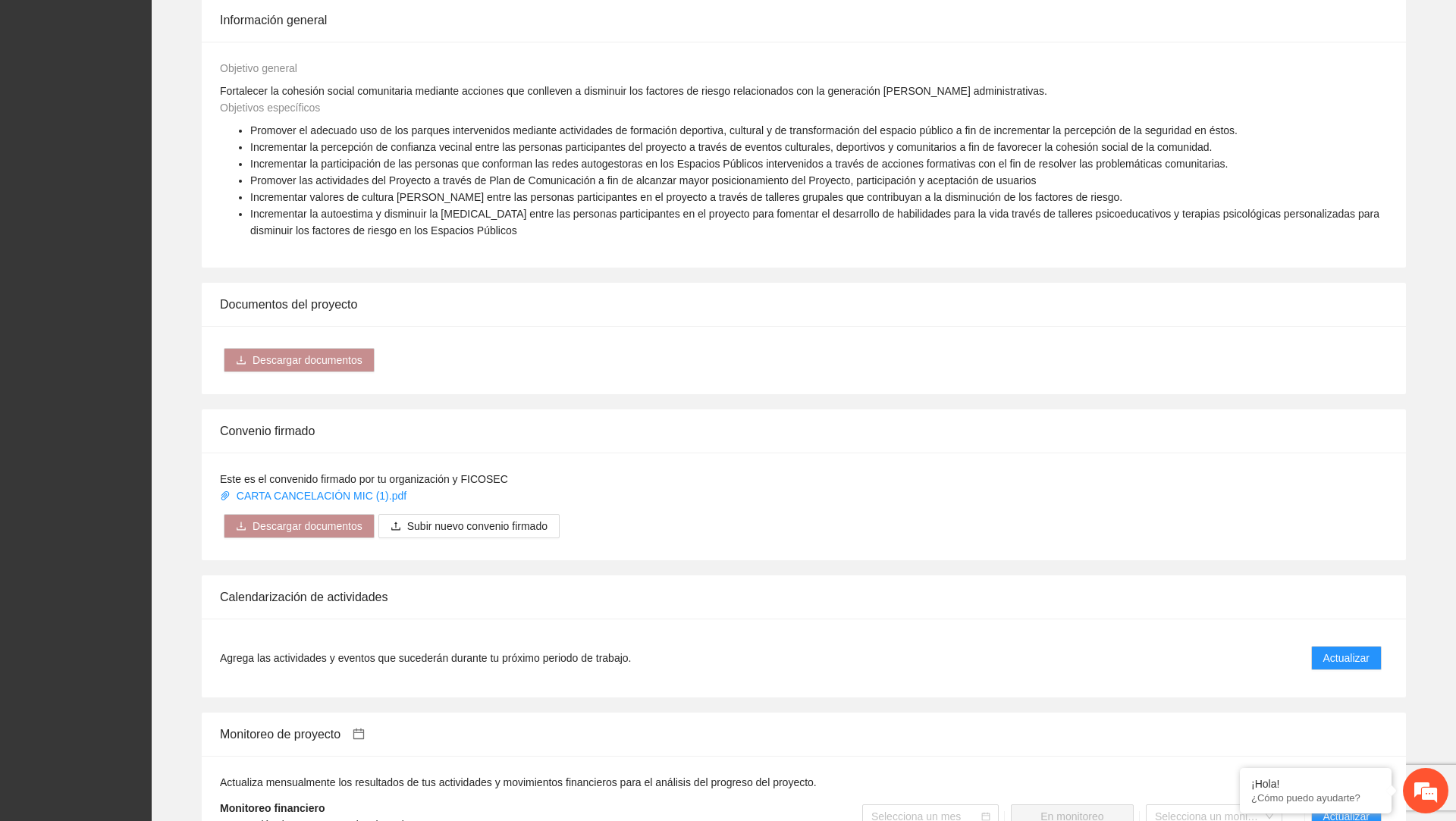
scroll to position [1131, 0]
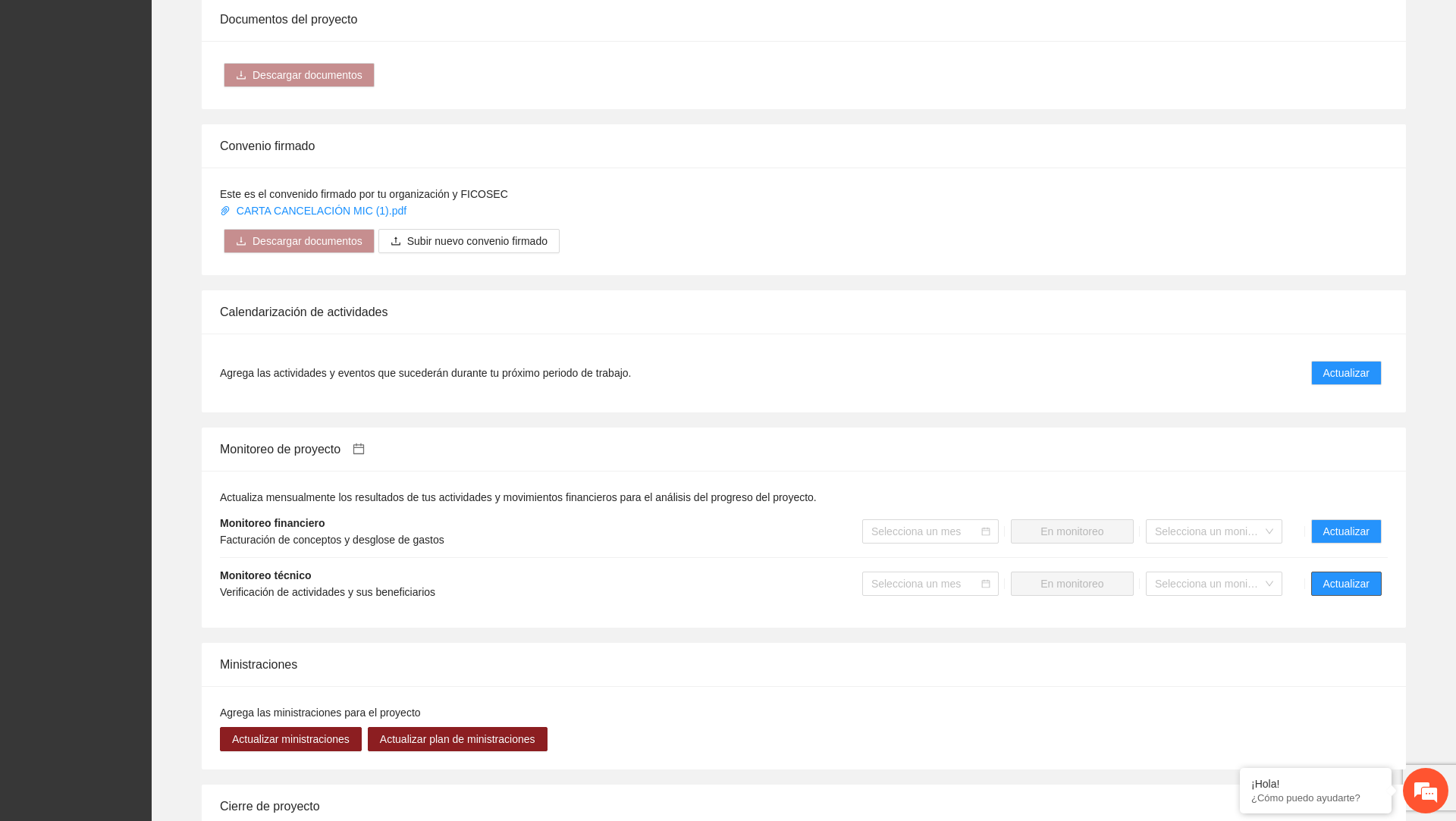
click at [1328, 579] on span "Actualizar" at bounding box center [1346, 584] width 46 height 17
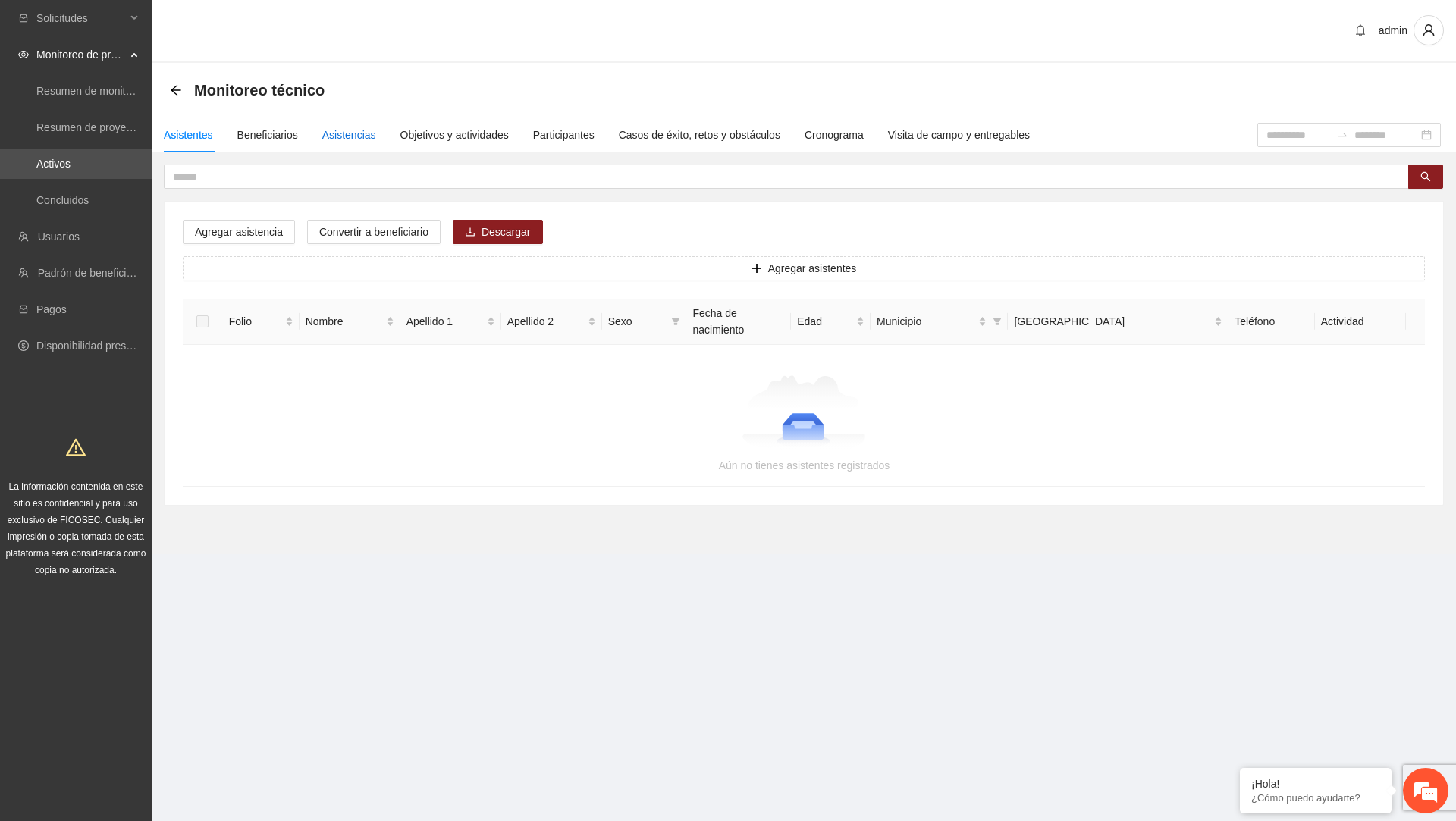
click at [350, 132] on div "Asistencias" at bounding box center [348, 135] width 54 height 17
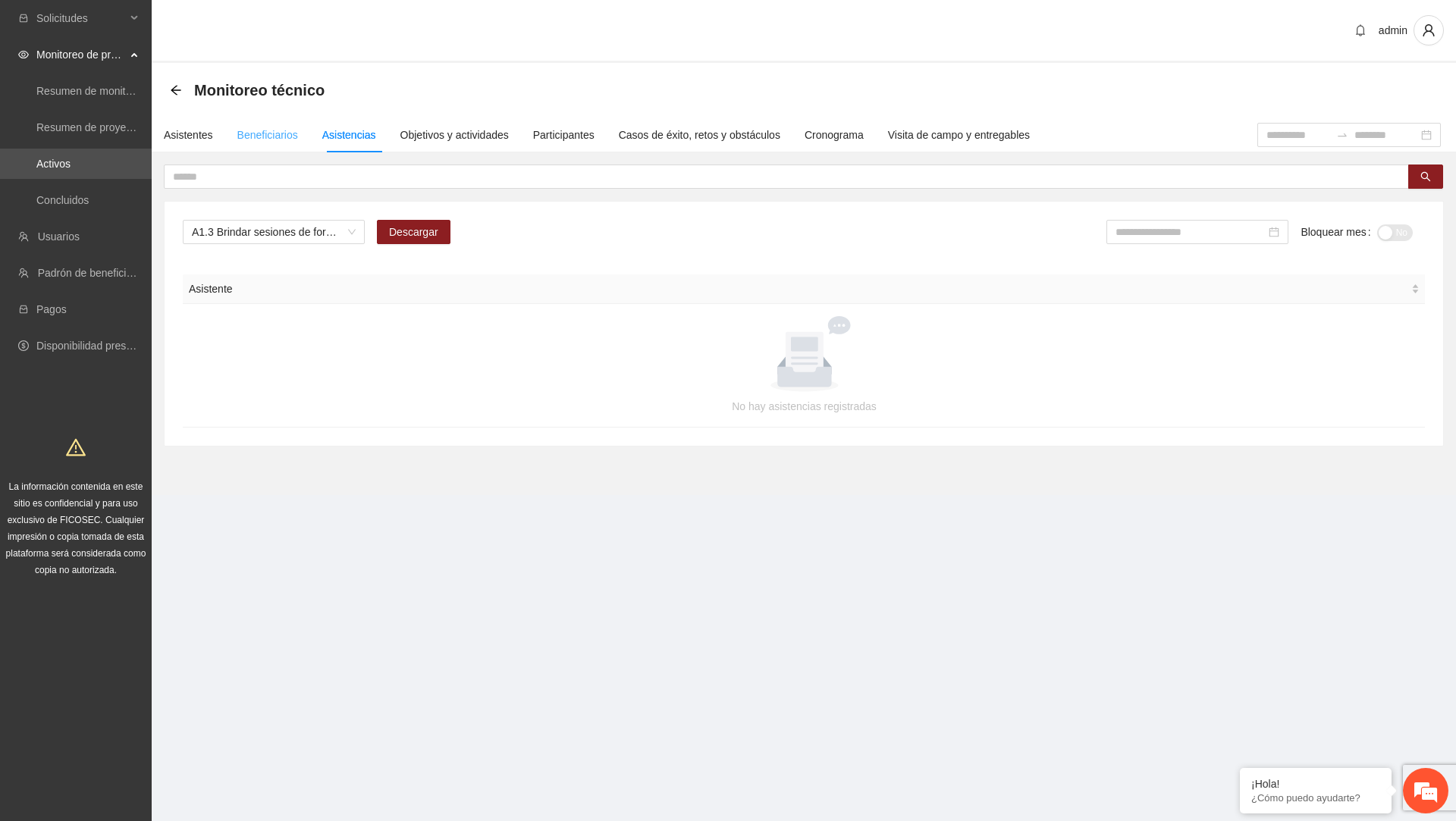
click at [269, 148] on div "Beneficiarios" at bounding box center [268, 134] width 61 height 34
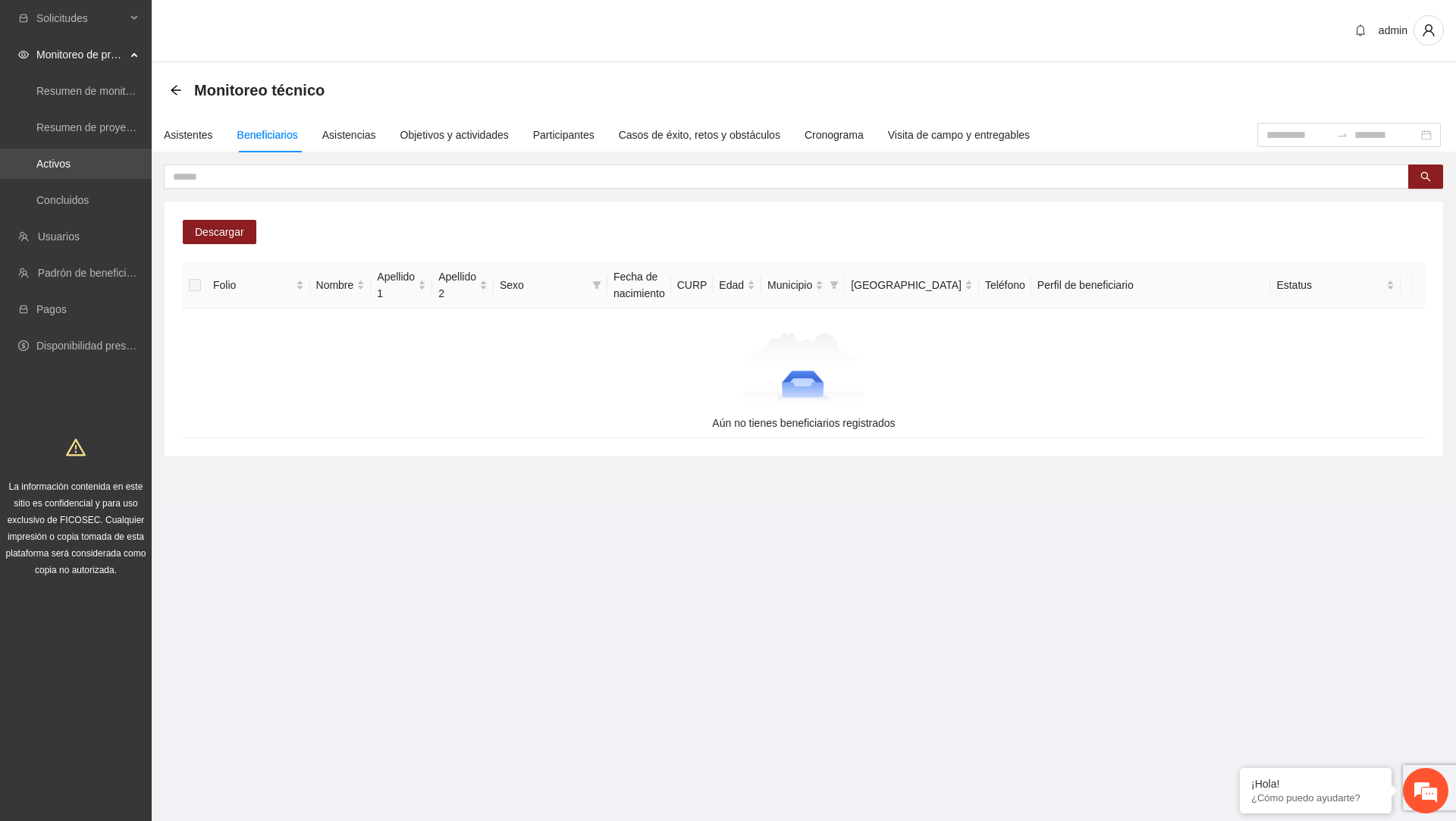
click at [71, 158] on link "Activos" at bounding box center [53, 163] width 34 height 12
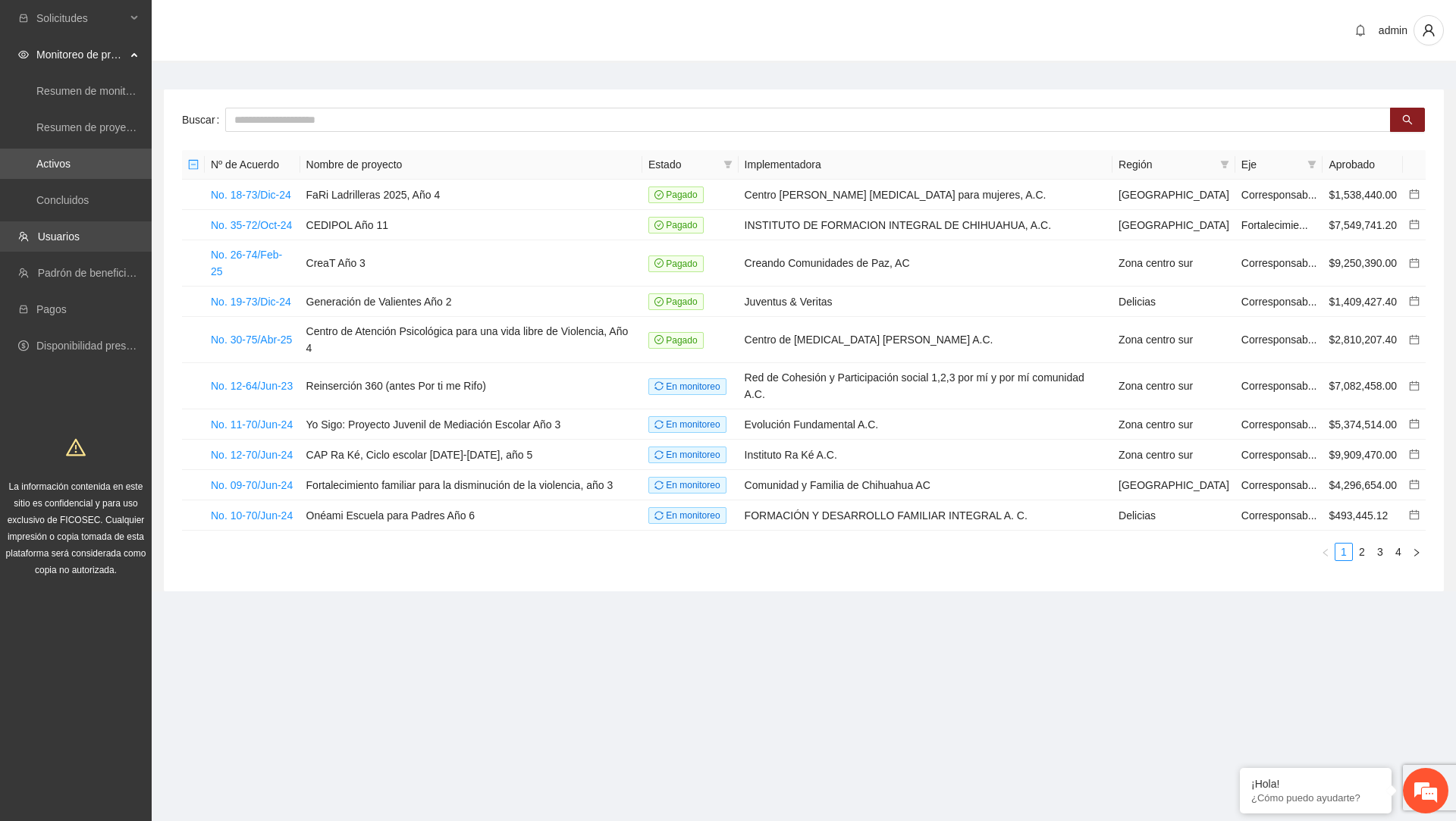
click at [80, 230] on link "Usuarios" at bounding box center [59, 236] width 41 height 12
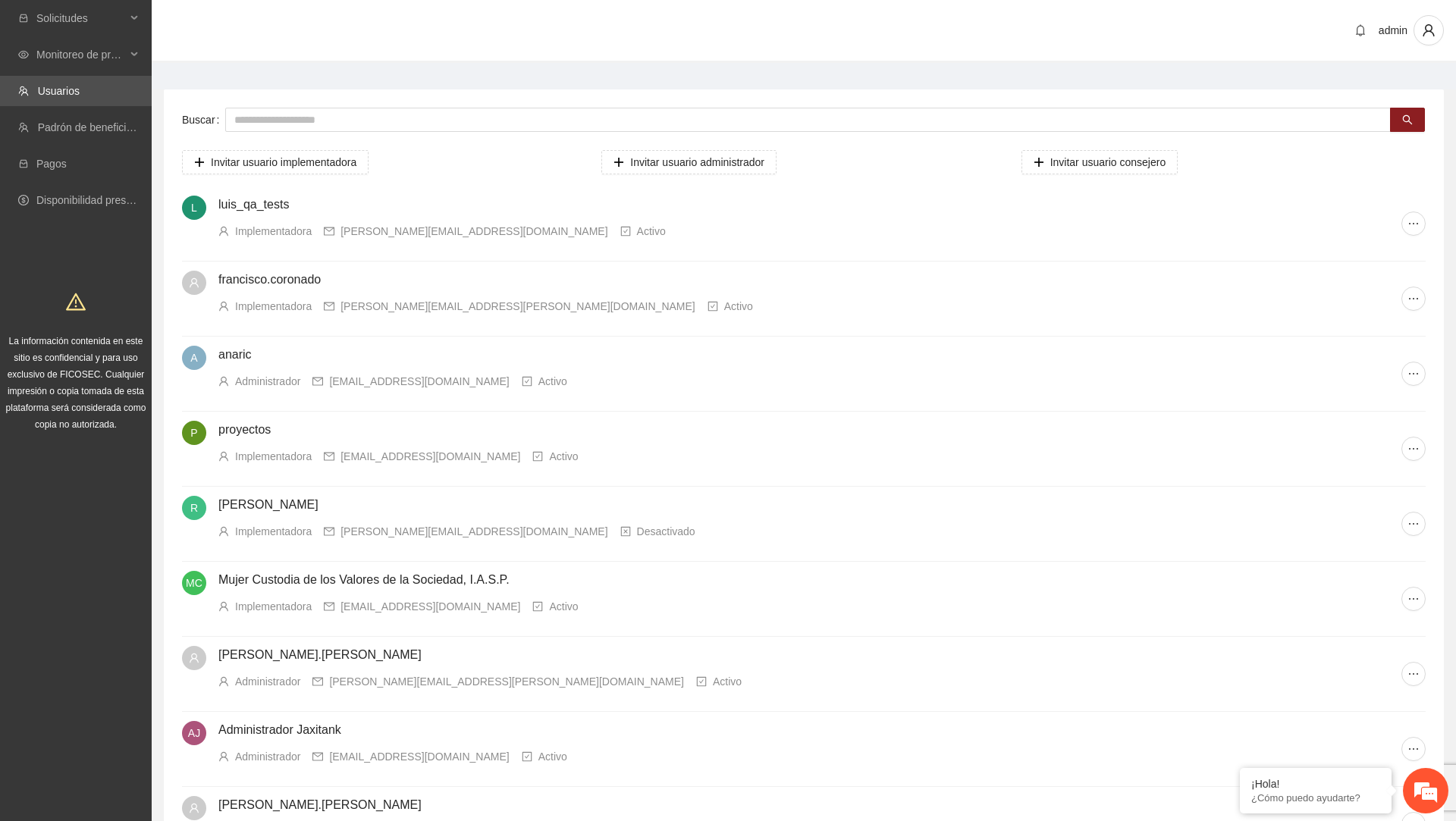
click at [642, 134] on div "Buscar Invitar usuario implementadora Invitar usuario administrador Invitar usu…" at bounding box center [803, 543] width 1280 height 909
click at [645, 106] on div "Buscar Invitar usuario implementadora Invitar usuario administrador Invitar usu…" at bounding box center [803, 543] width 1280 height 909
click at [630, 121] on input "text" at bounding box center [808, 119] width 1166 height 25
paste input "**********"
type input "**********"
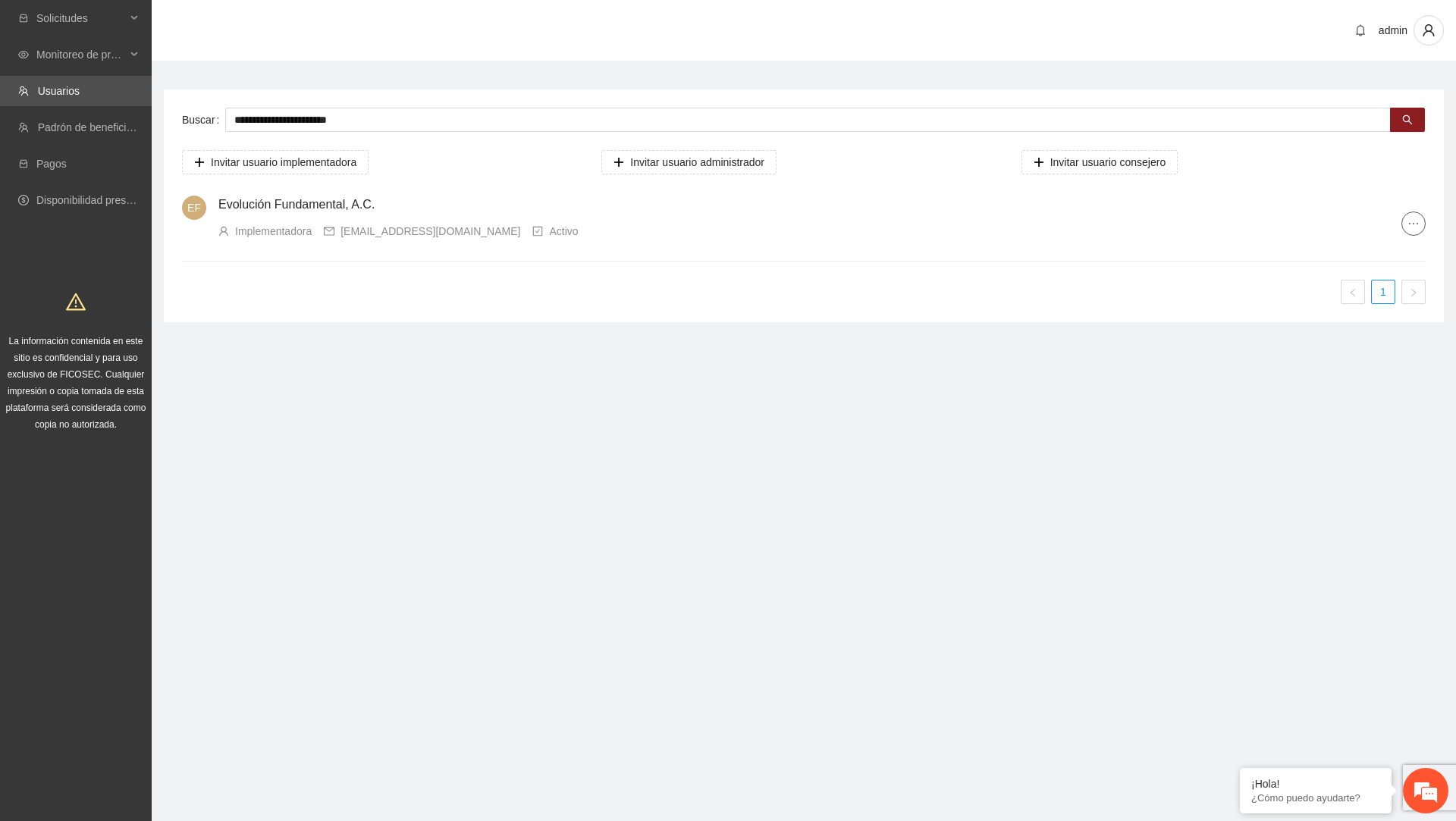
click at [1407, 230] on button "button" at bounding box center [1413, 223] width 25 height 25
